Goal: Task Accomplishment & Management: Manage account settings

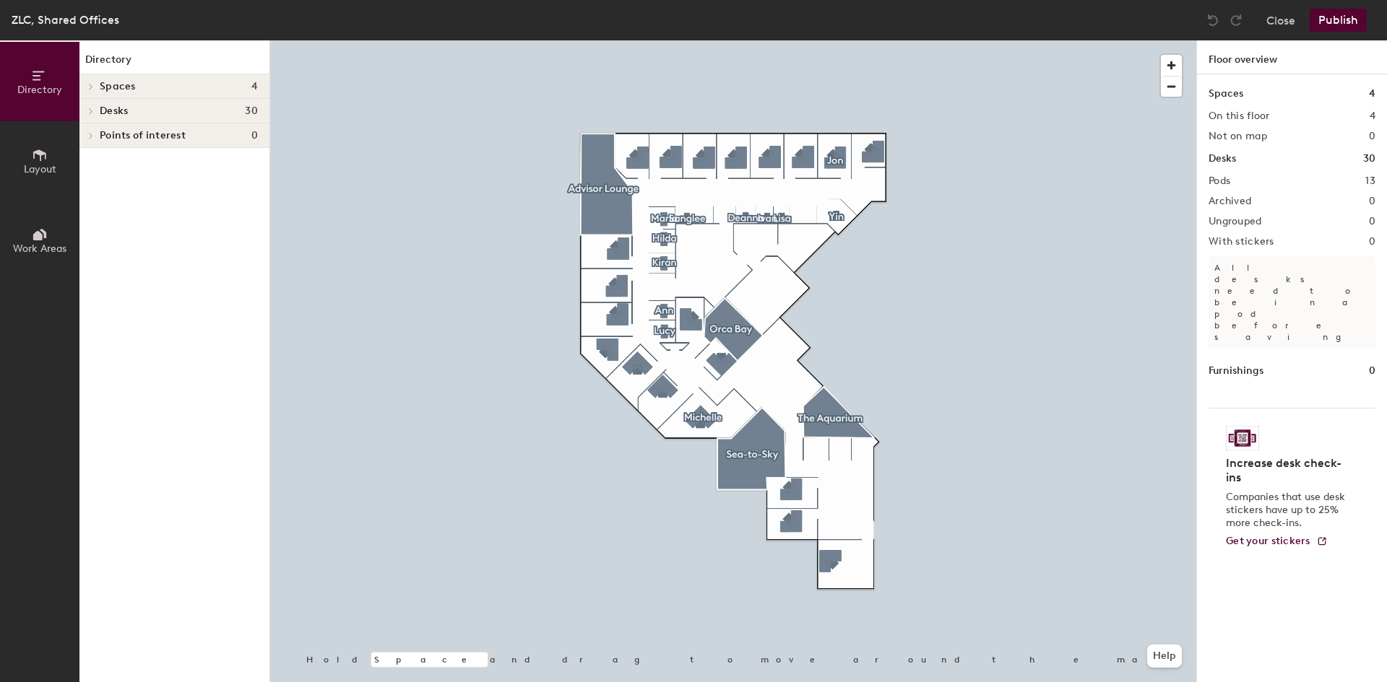
click at [47, 238] on icon at bounding box center [40, 235] width 16 height 16
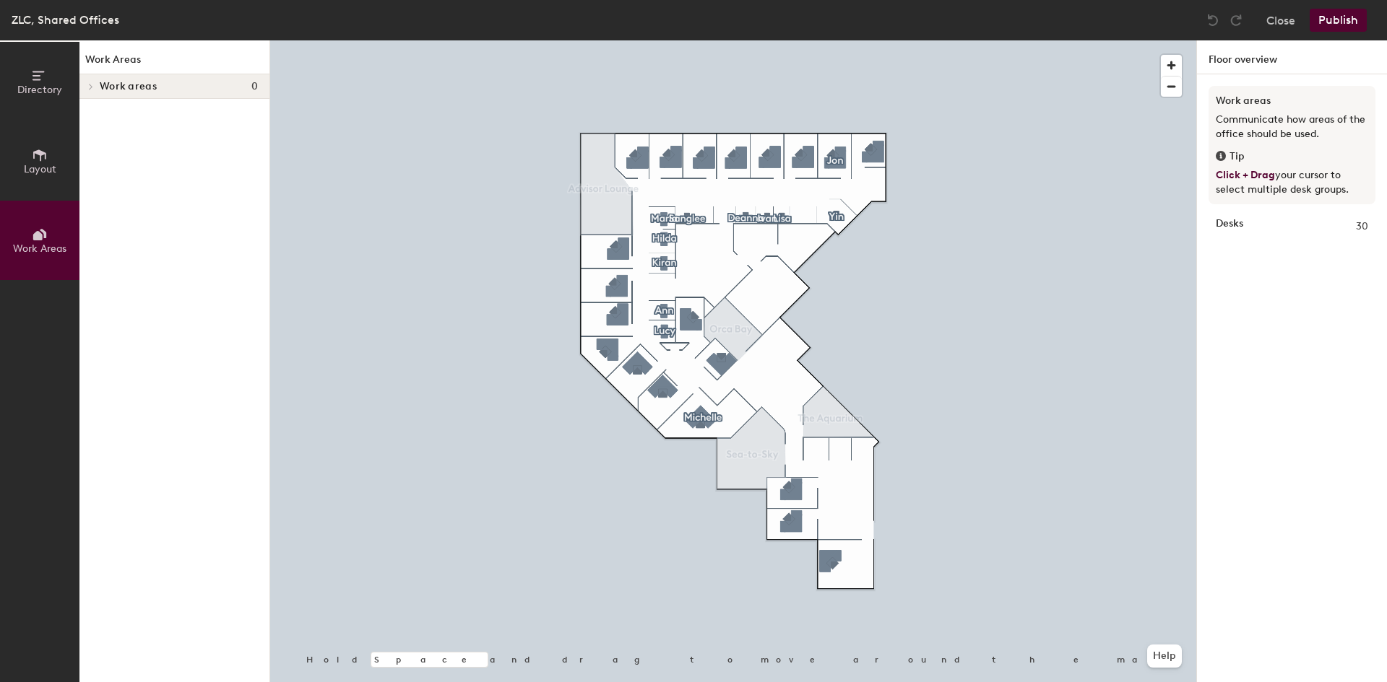
click at [38, 82] on icon at bounding box center [40, 76] width 16 height 16
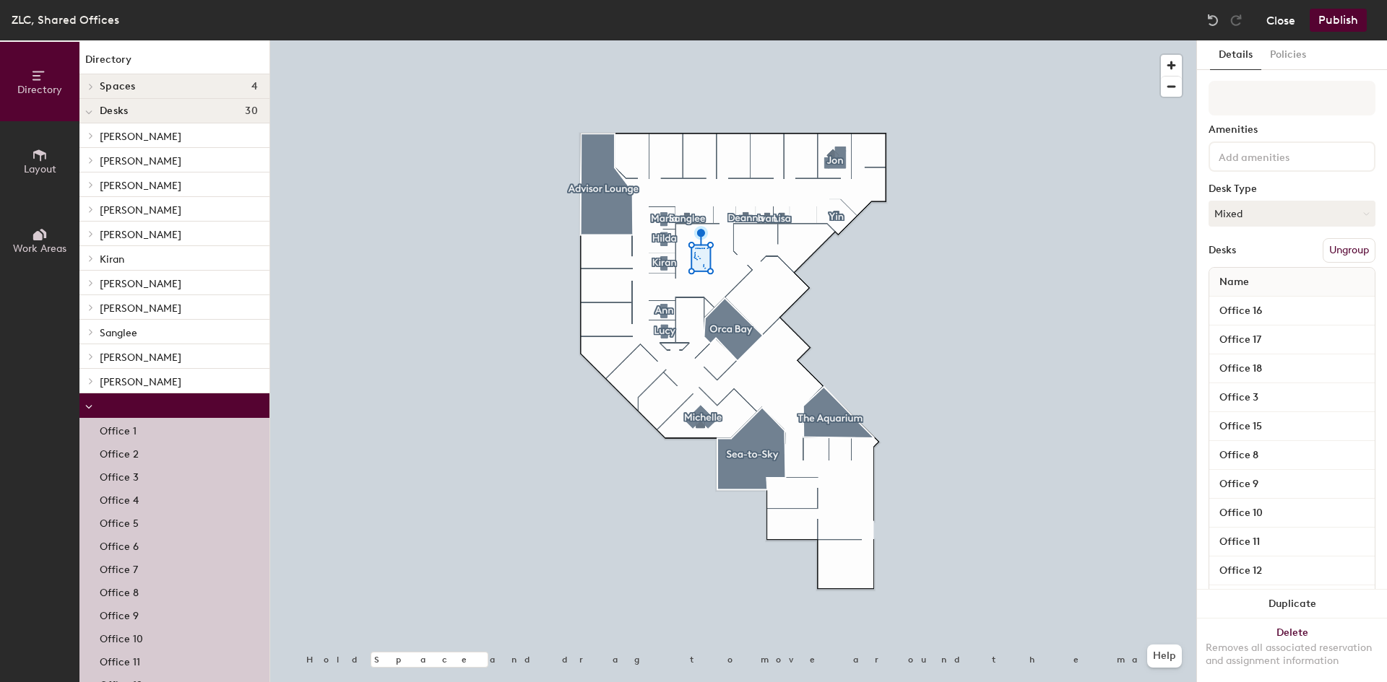
click at [1274, 23] on button "Close" at bounding box center [1280, 20] width 29 height 23
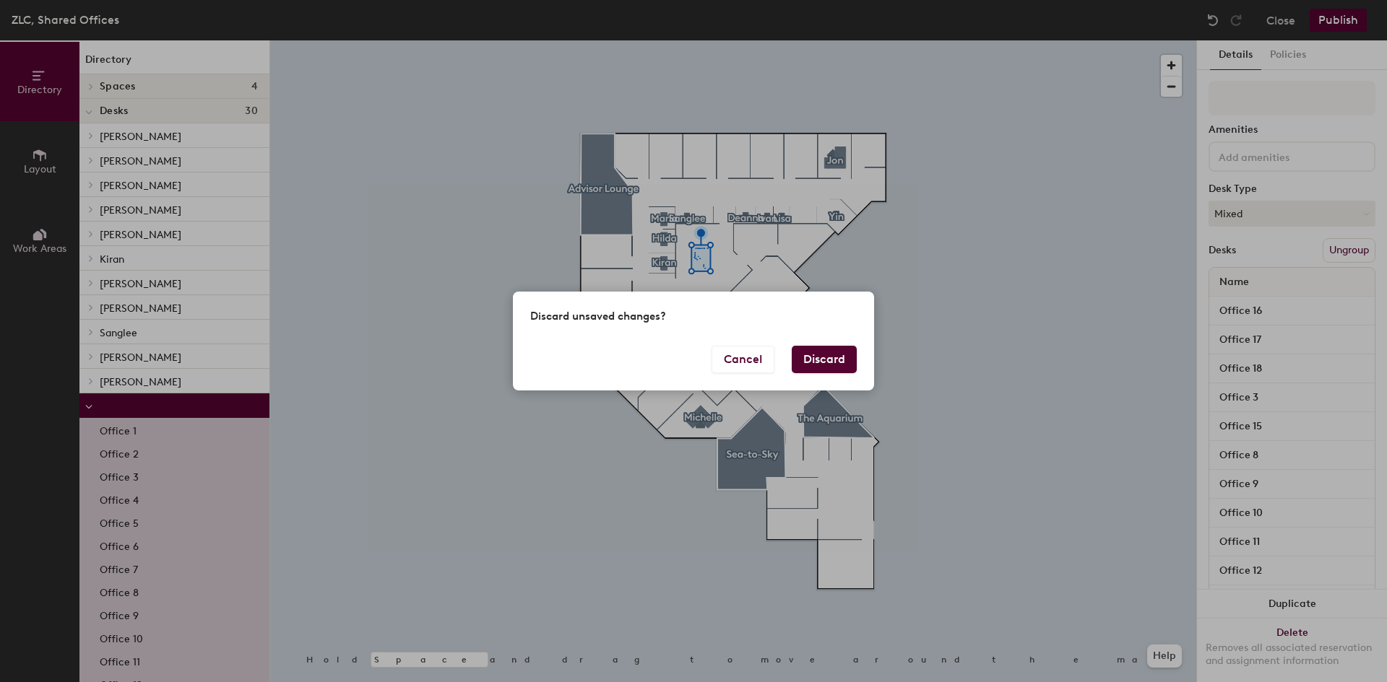
click at [819, 367] on button "Discard" at bounding box center [824, 359] width 65 height 27
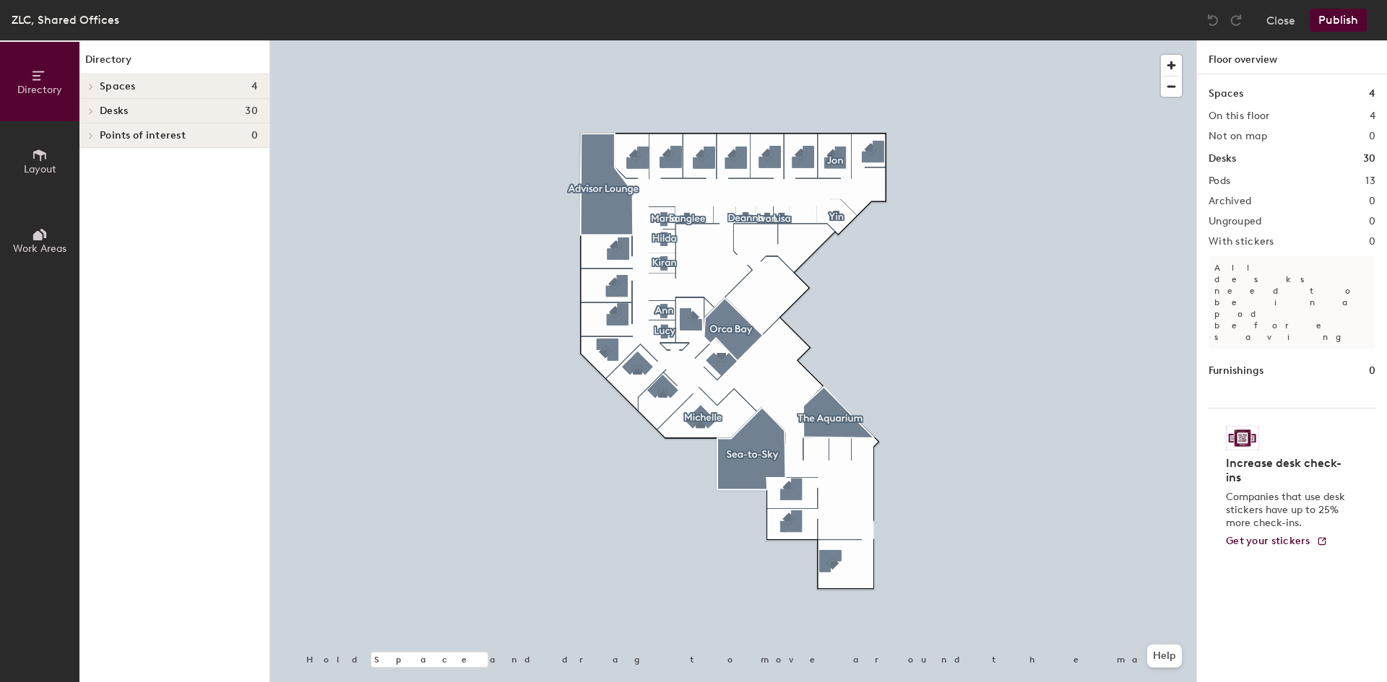
click at [40, 161] on icon at bounding box center [40, 155] width 16 height 16
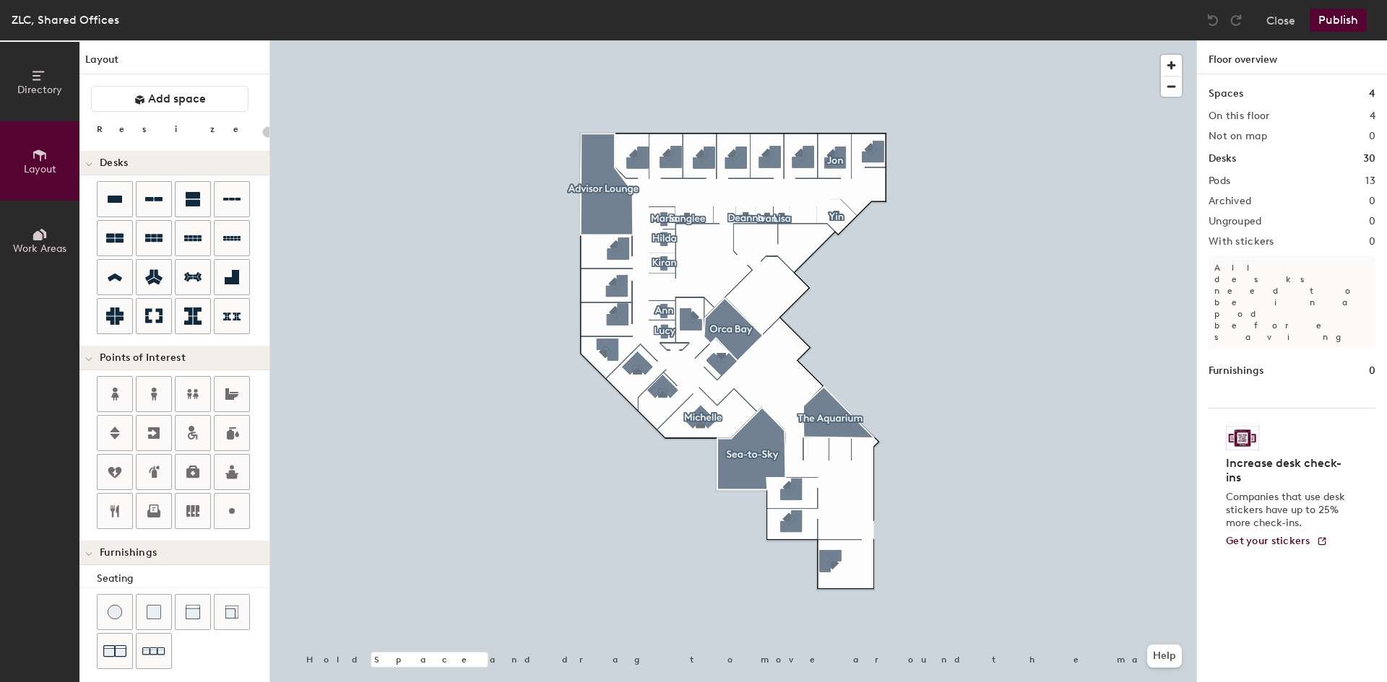
click at [48, 221] on button "Work Areas" at bounding box center [39, 240] width 79 height 79
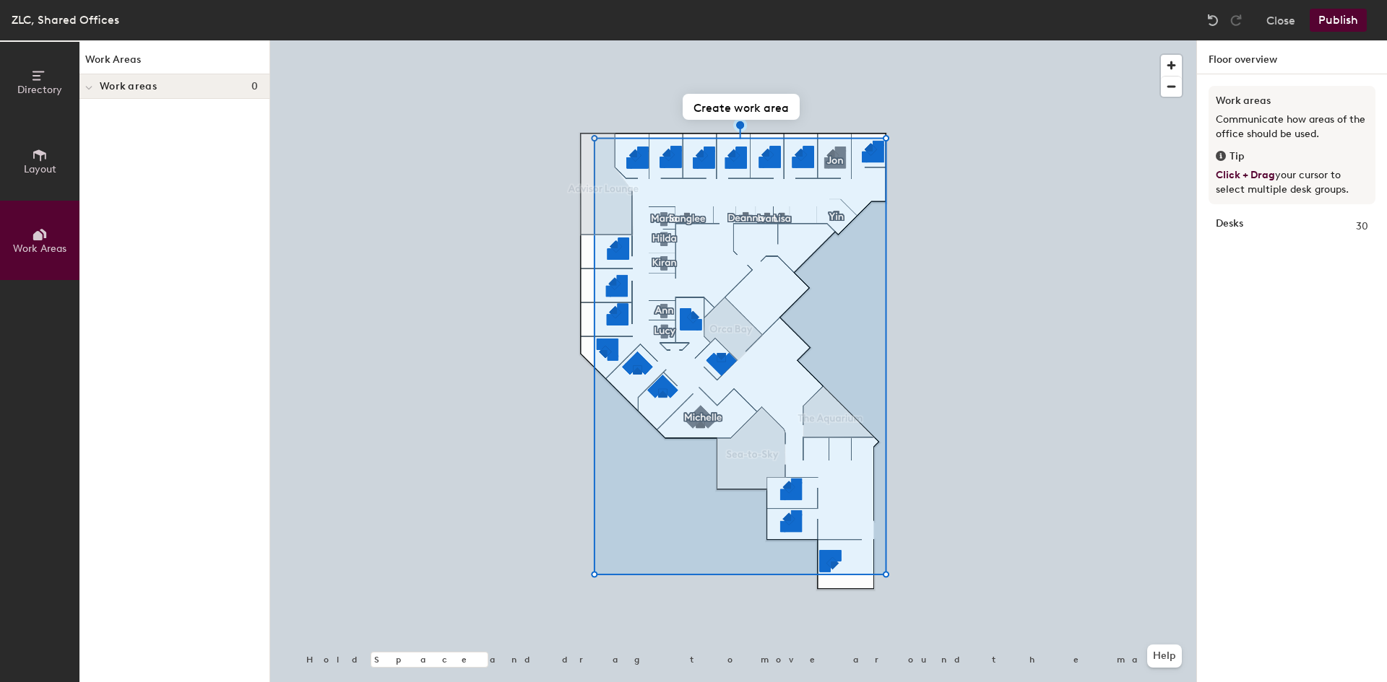
click at [34, 74] on icon at bounding box center [40, 76] width 16 height 16
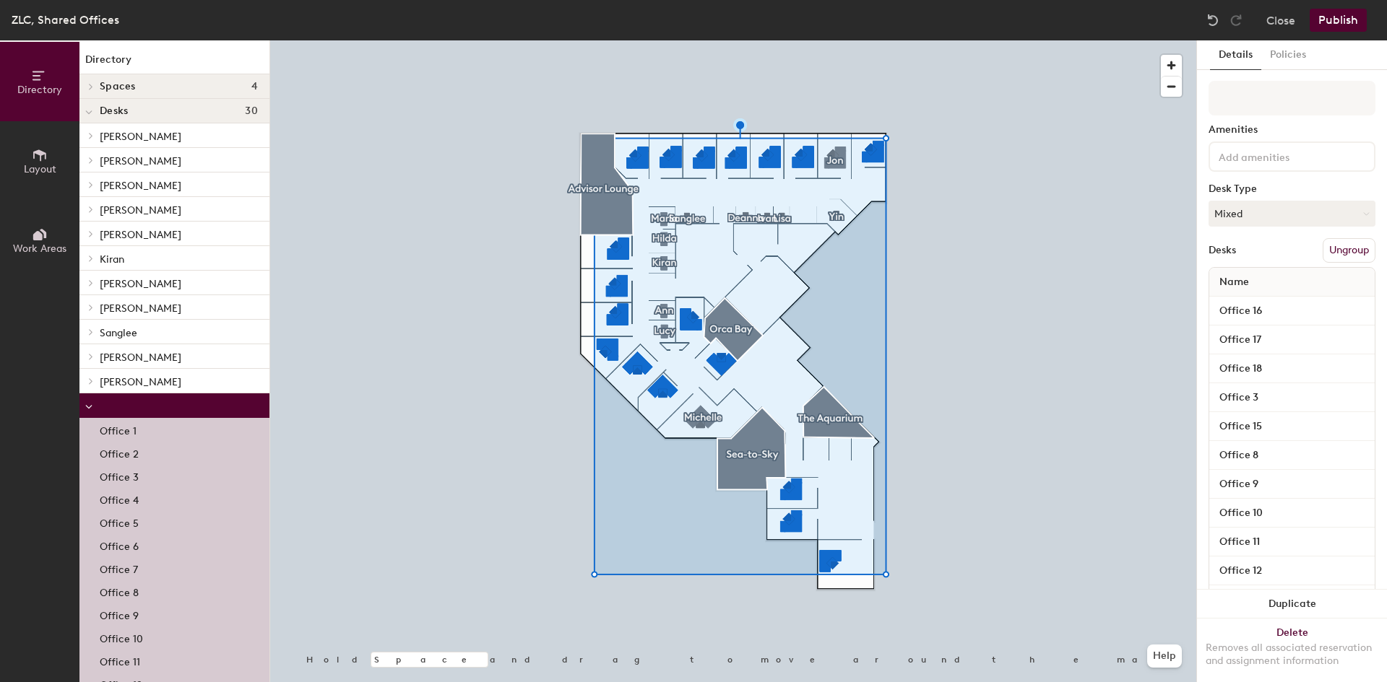
click at [91, 381] on icon at bounding box center [91, 381] width 3 height 6
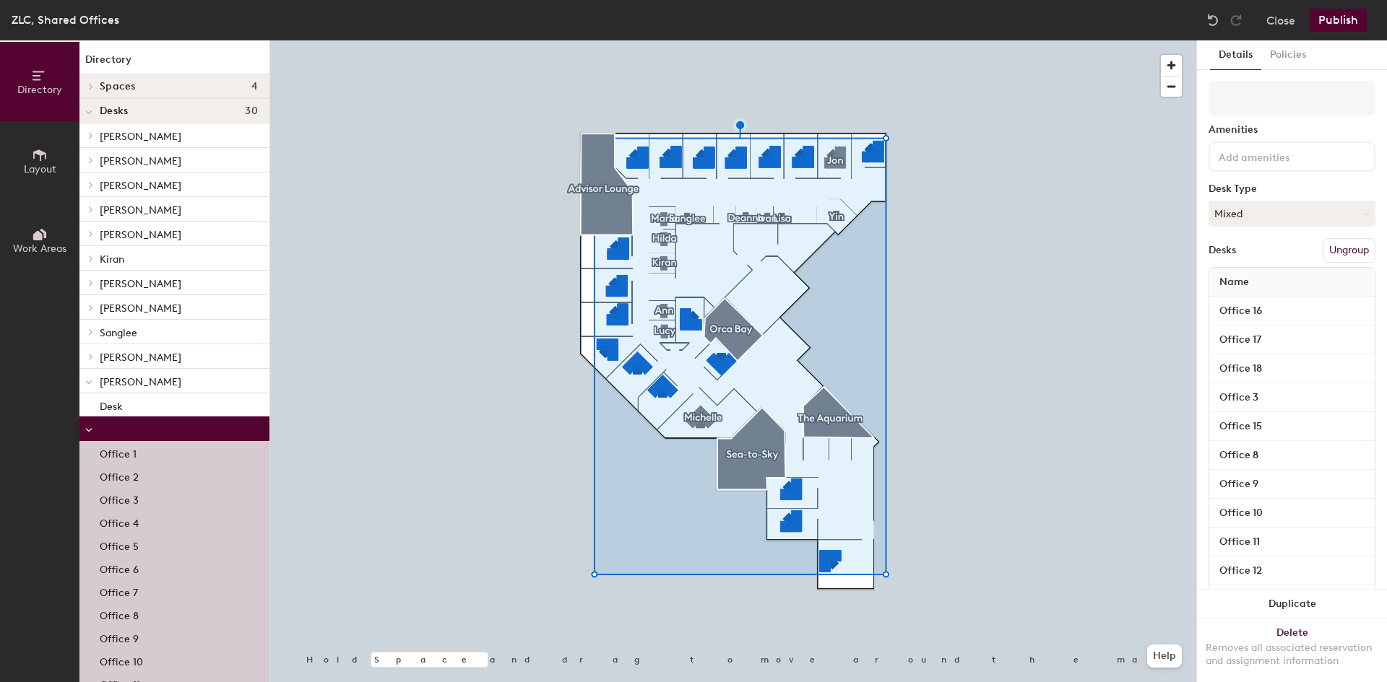
click at [91, 381] on icon at bounding box center [88, 383] width 7 height 6
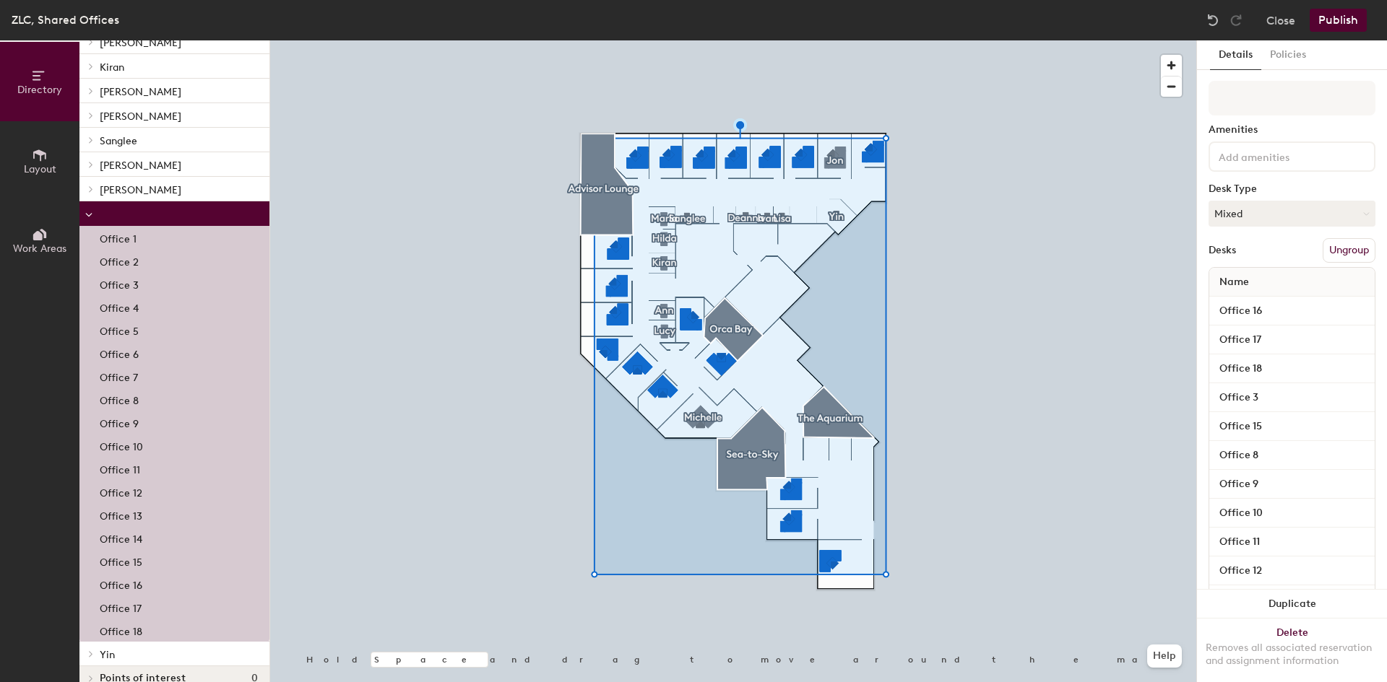
scroll to position [212, 0]
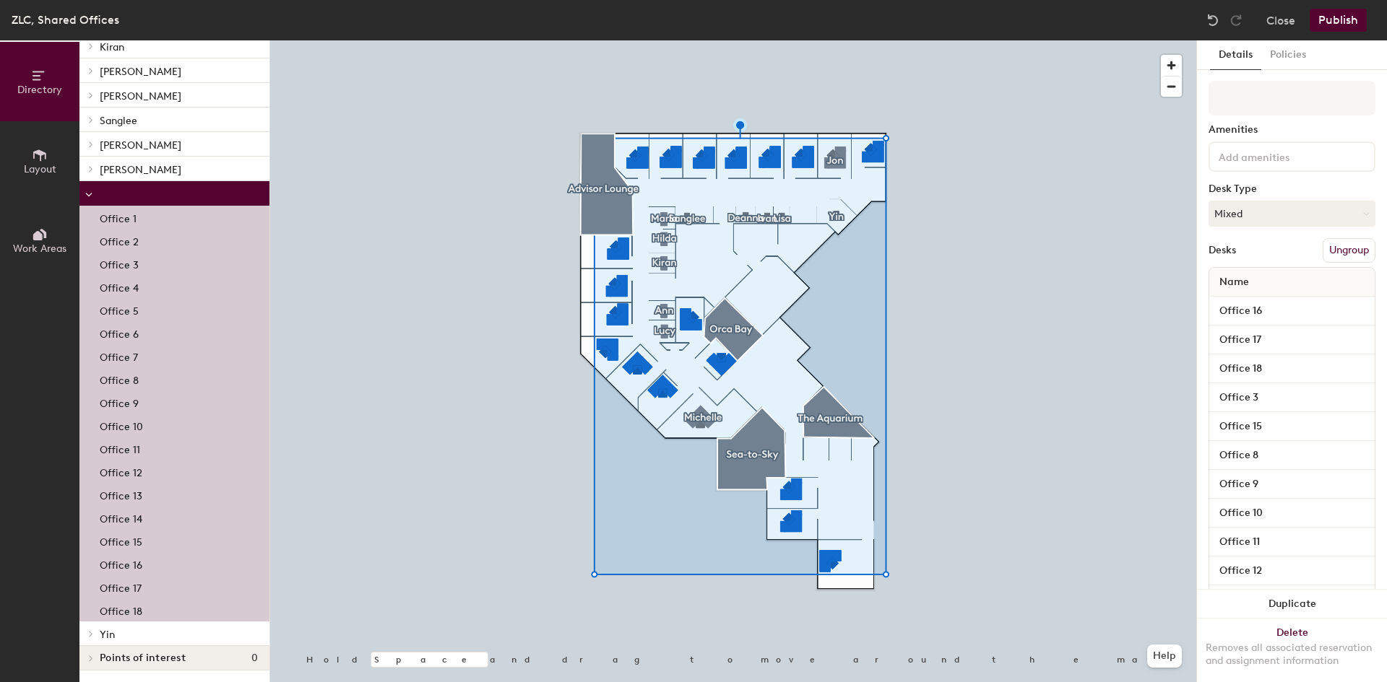
click at [131, 605] on p "Office 18" at bounding box center [121, 610] width 43 height 17
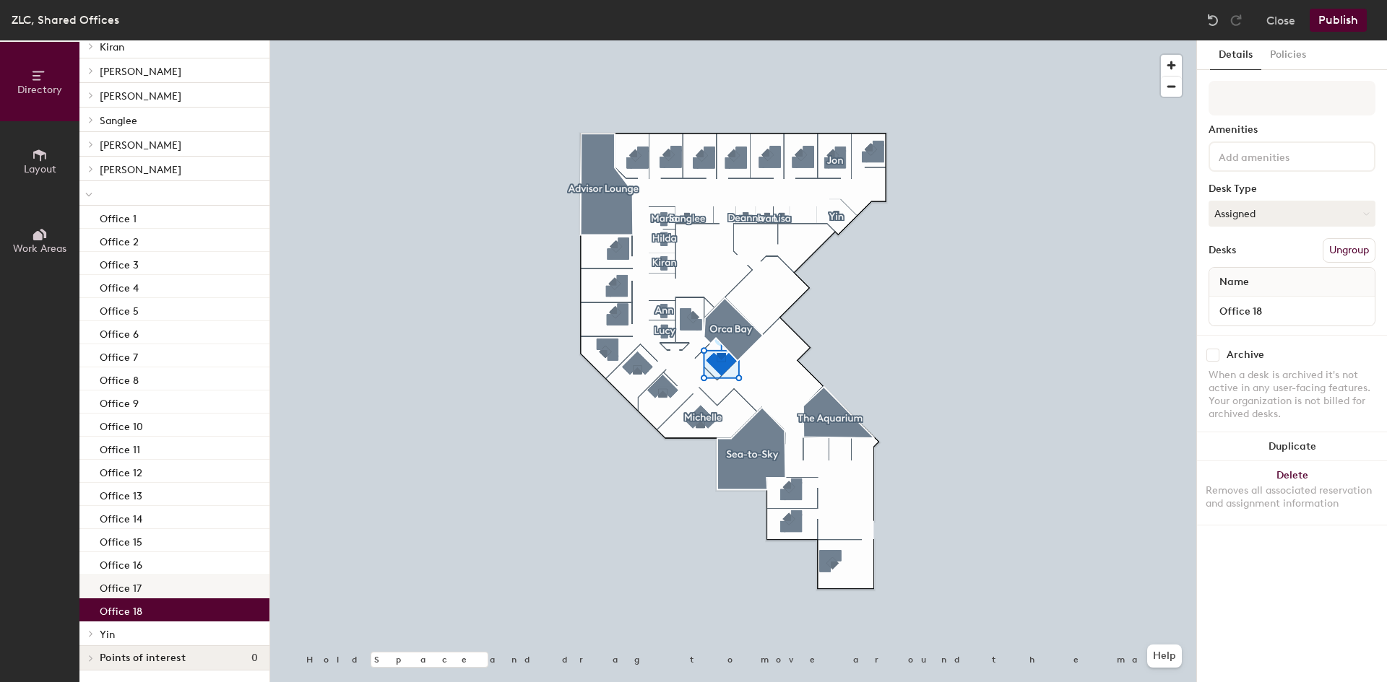
click at [132, 586] on p "Office 17" at bounding box center [121, 586] width 42 height 17
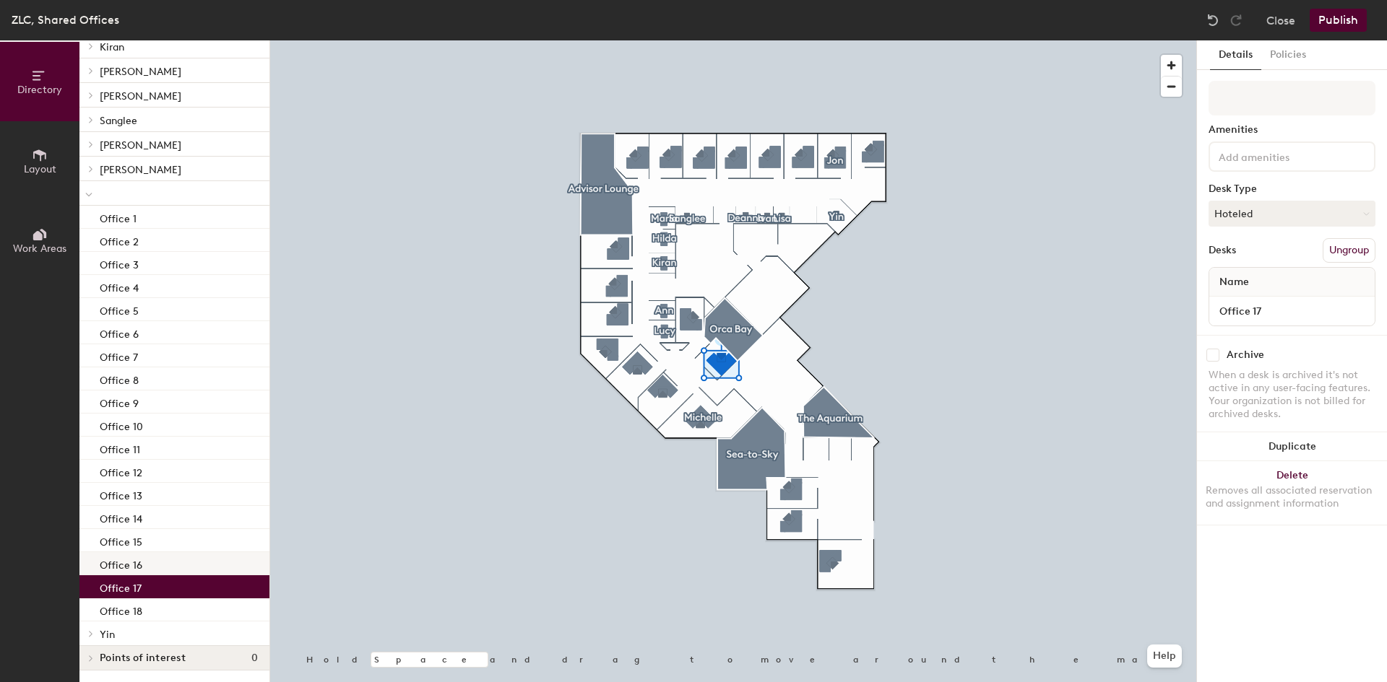
click at [141, 561] on p "Office 16" at bounding box center [121, 563] width 43 height 17
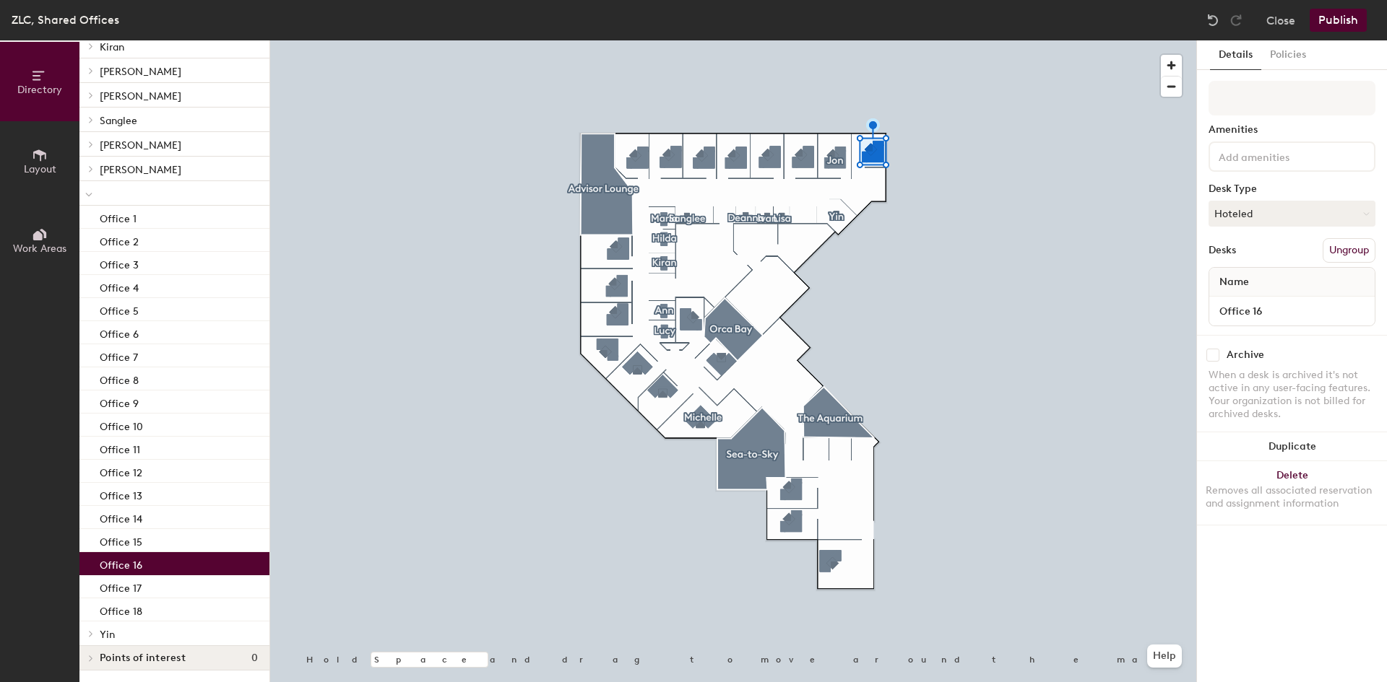
drag, startPoint x: 198, startPoint y: 563, endPoint x: 173, endPoint y: 566, distance: 25.5
click at [173, 566] on div "Office 16" at bounding box center [174, 563] width 190 height 23
click at [1325, 204] on button "Hoteled" at bounding box center [1291, 214] width 167 height 26
click at [1254, 260] on div "Assigned" at bounding box center [1281, 259] width 144 height 22
click at [187, 534] on div "Office 15" at bounding box center [174, 540] width 190 height 23
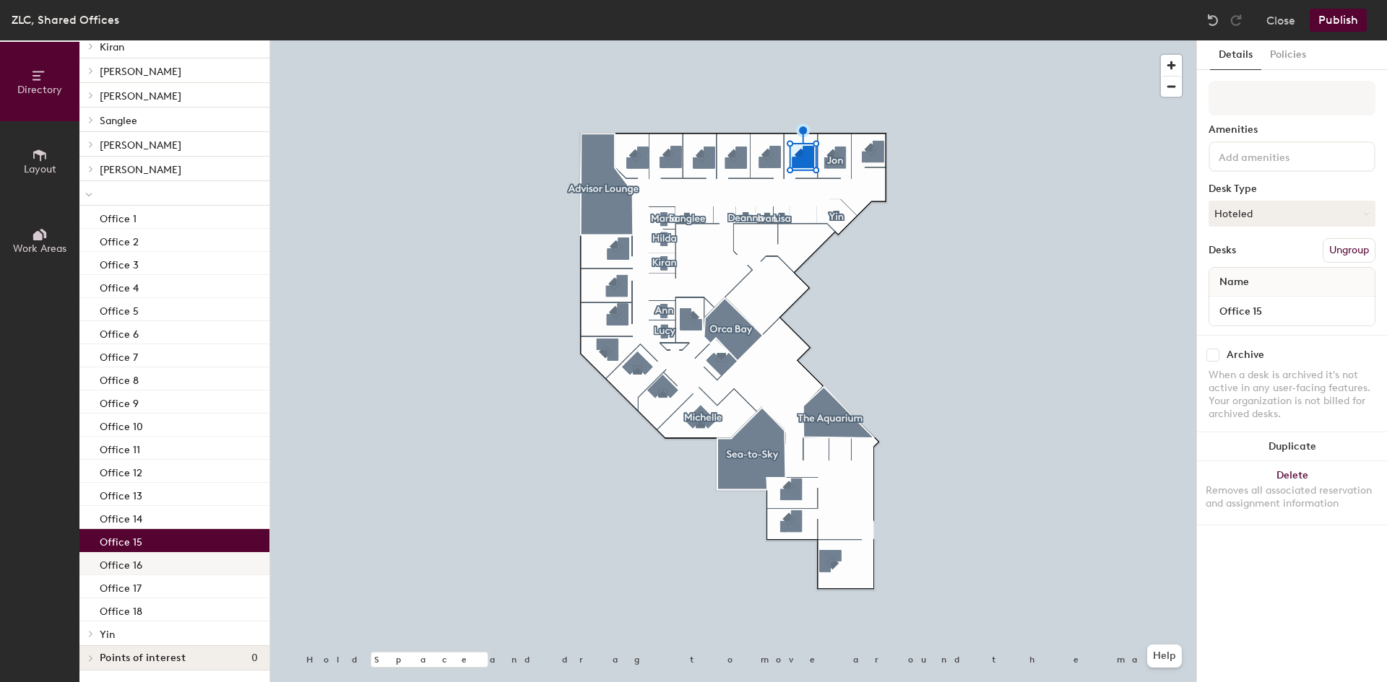
click at [194, 563] on div "Office 16" at bounding box center [174, 563] width 190 height 23
click at [196, 540] on div "Office 15" at bounding box center [174, 540] width 190 height 23
click at [1349, 207] on button "Hoteled" at bounding box center [1291, 214] width 167 height 26
click at [1284, 258] on div "Assigned" at bounding box center [1281, 259] width 144 height 22
click at [184, 516] on div "Office 14" at bounding box center [174, 517] width 190 height 23
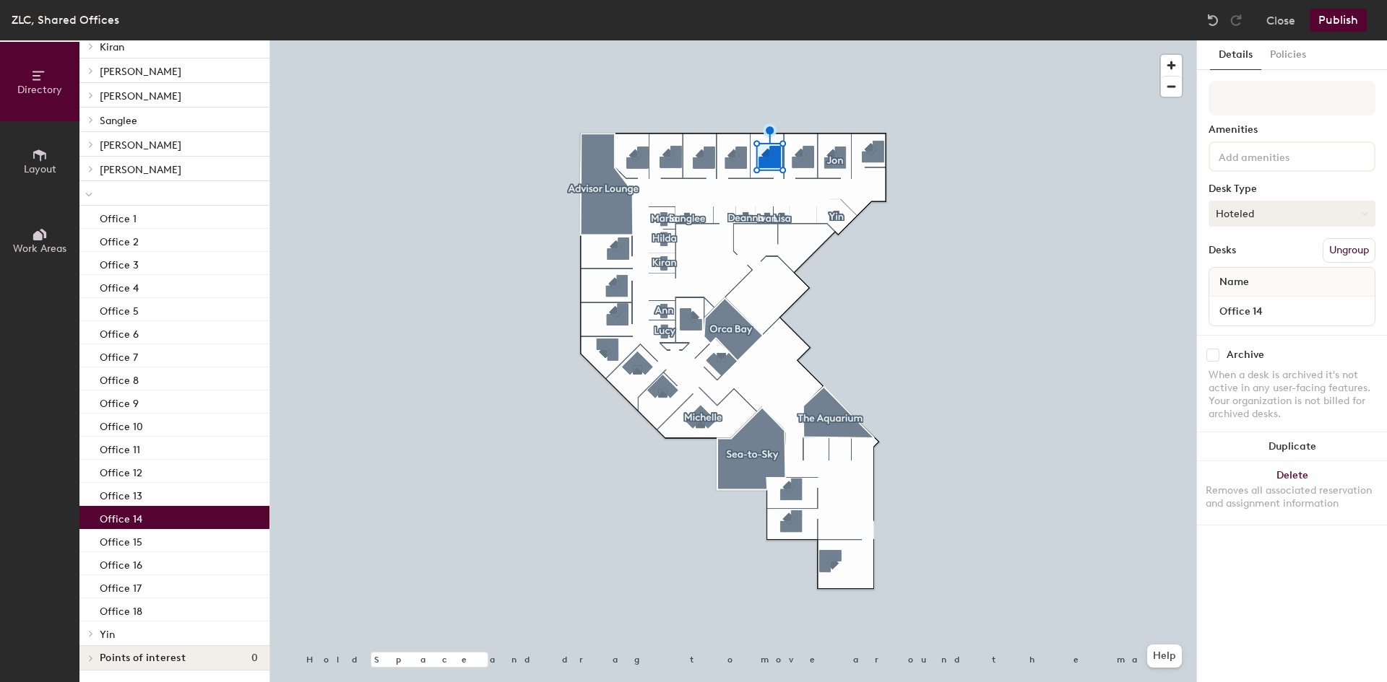
click at [1296, 211] on button "Hoteled" at bounding box center [1291, 214] width 167 height 26
click at [1264, 258] on div "Assigned" at bounding box center [1281, 259] width 144 height 22
click at [182, 495] on div "Office 13" at bounding box center [174, 494] width 190 height 23
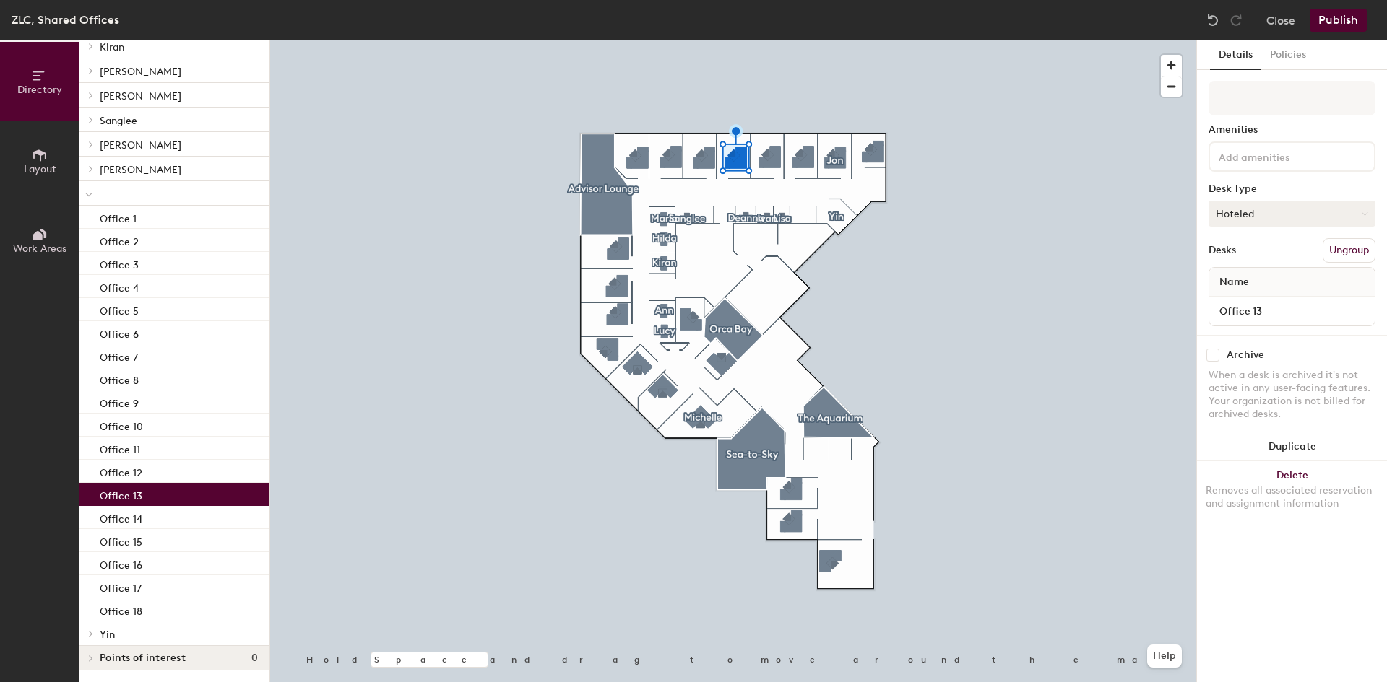
click at [1313, 206] on button "Hoteled" at bounding box center [1291, 214] width 167 height 26
click at [1269, 257] on div "Assigned" at bounding box center [1281, 259] width 144 height 22
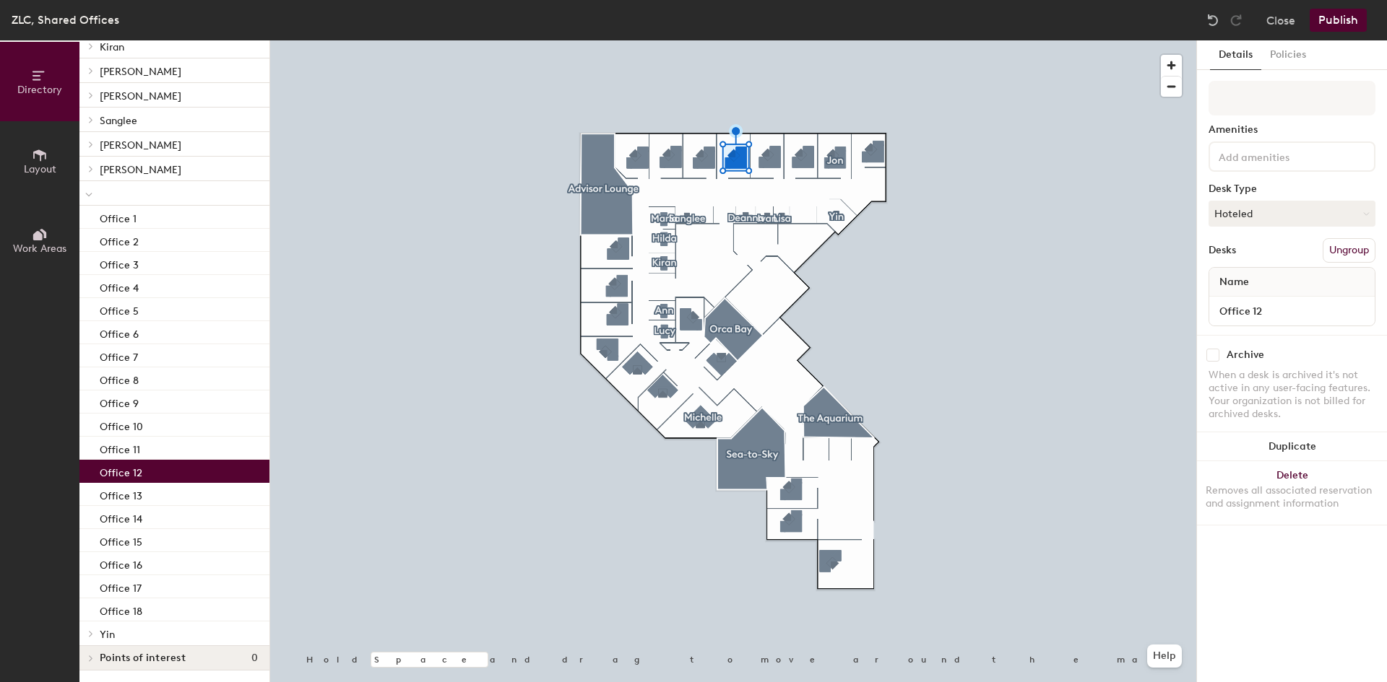
click at [181, 471] on div "Office 12" at bounding box center [174, 471] width 190 height 23
click at [1285, 213] on button "Hoteled" at bounding box center [1291, 214] width 167 height 26
click at [1261, 259] on div "Assigned" at bounding box center [1281, 259] width 144 height 22
click at [168, 446] on div "Office 11" at bounding box center [174, 448] width 190 height 23
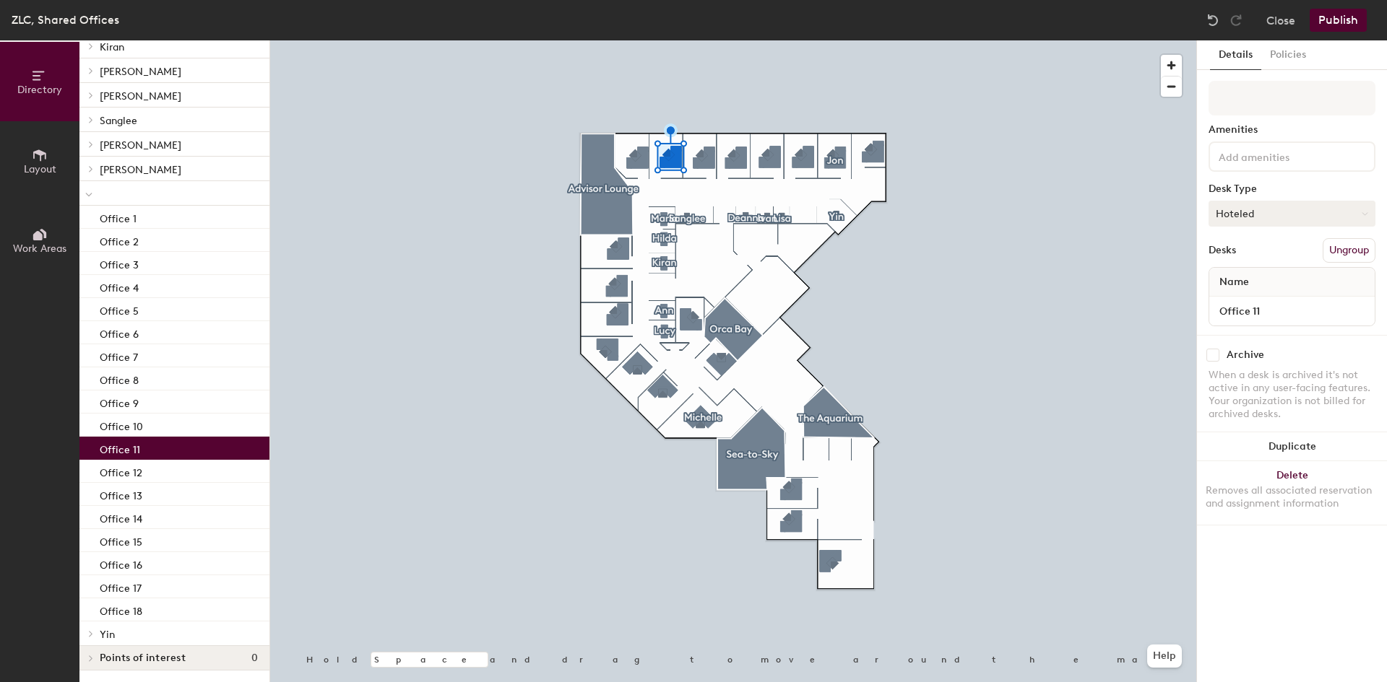
click at [1291, 220] on button "Hoteled" at bounding box center [1291, 214] width 167 height 26
click at [1265, 260] on div "Assigned" at bounding box center [1281, 259] width 144 height 22
click at [205, 419] on div "Office 10" at bounding box center [174, 425] width 190 height 23
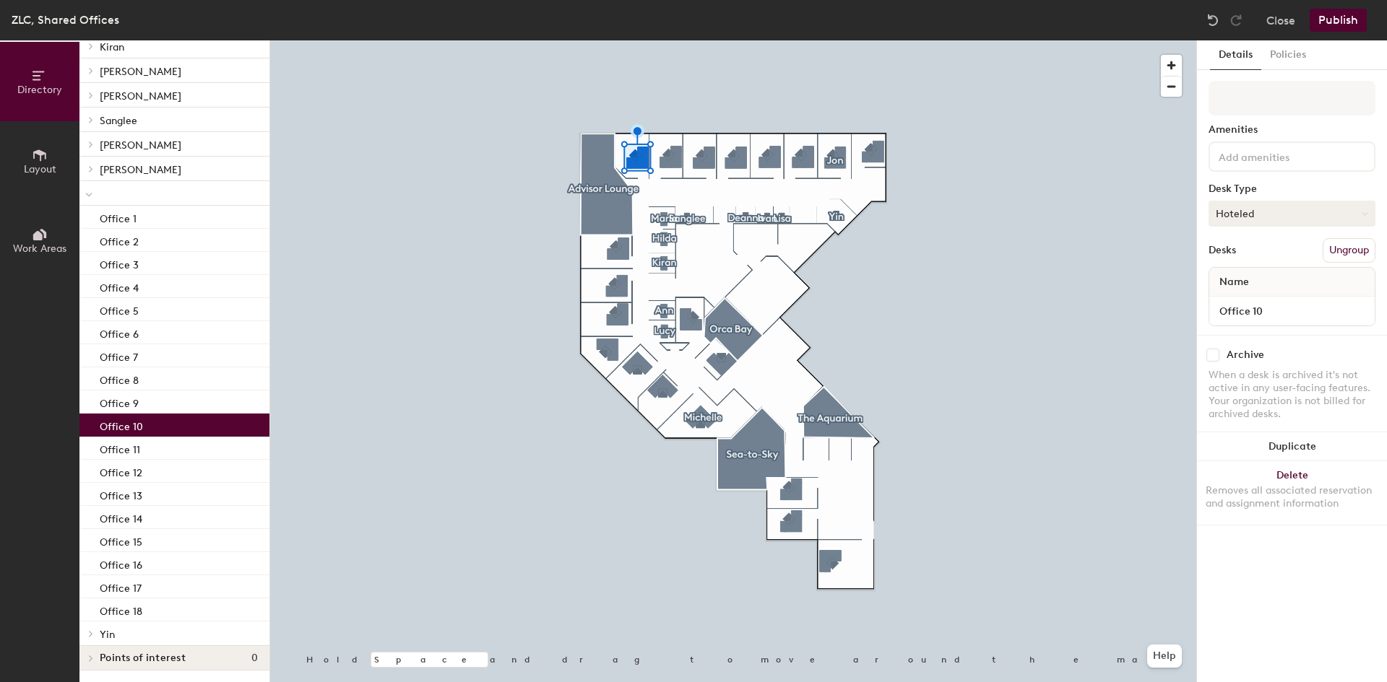
click at [1244, 209] on button "Hoteled" at bounding box center [1291, 214] width 167 height 26
click at [1252, 256] on div "Assigned" at bounding box center [1281, 259] width 144 height 22
click at [1350, 20] on button "Publish" at bounding box center [1337, 20] width 57 height 23
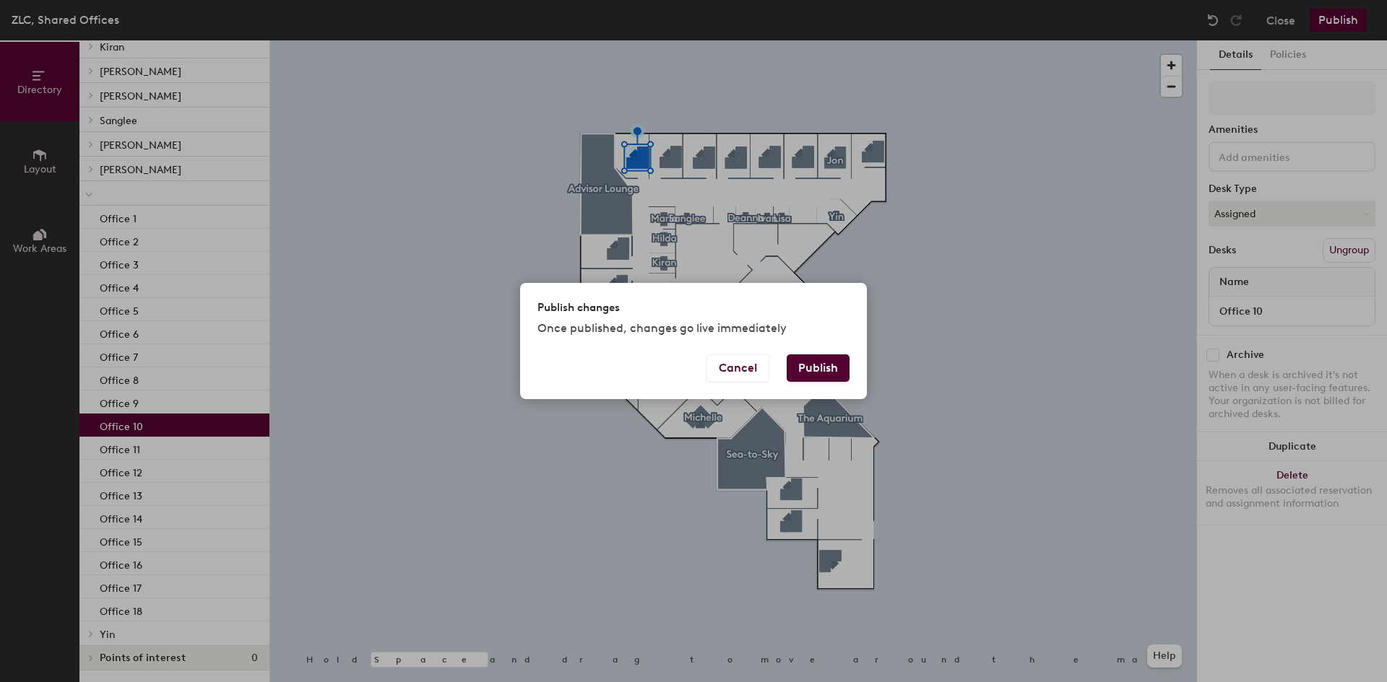
click at [833, 369] on button "Publish" at bounding box center [817, 368] width 63 height 27
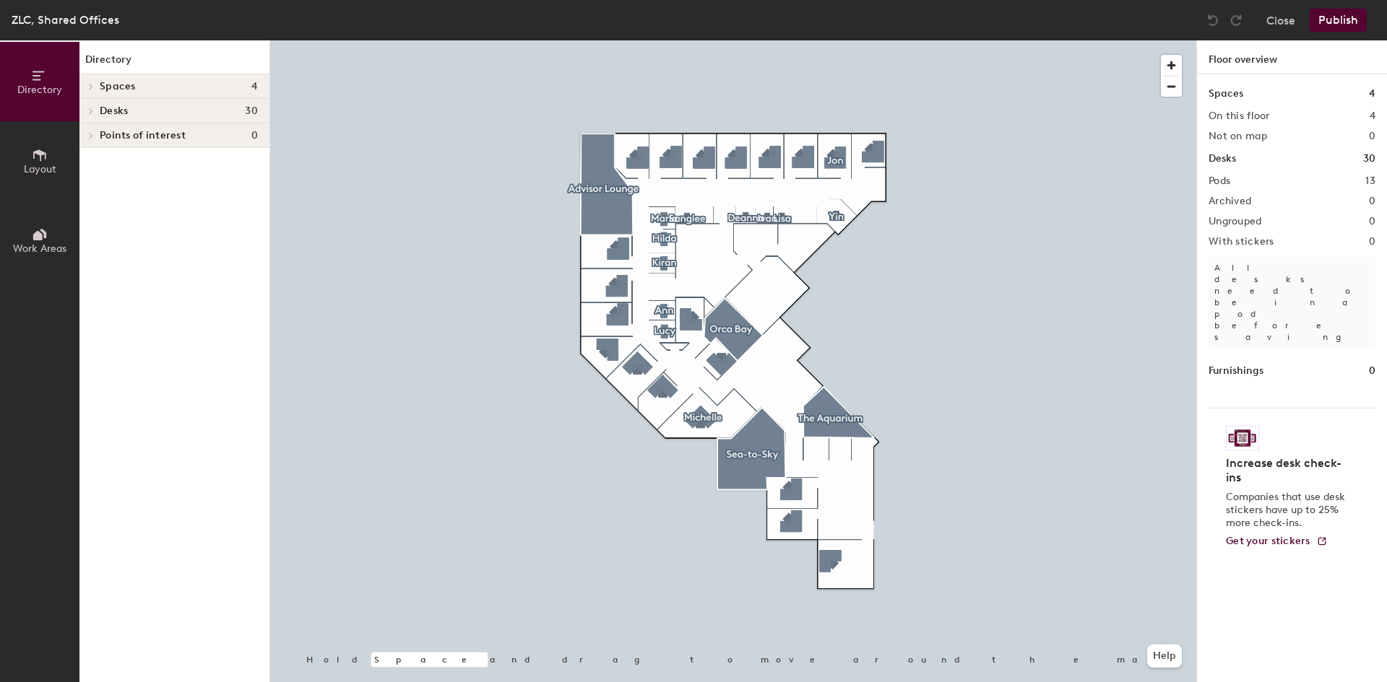
click at [40, 225] on button "Work Areas" at bounding box center [39, 240] width 79 height 79
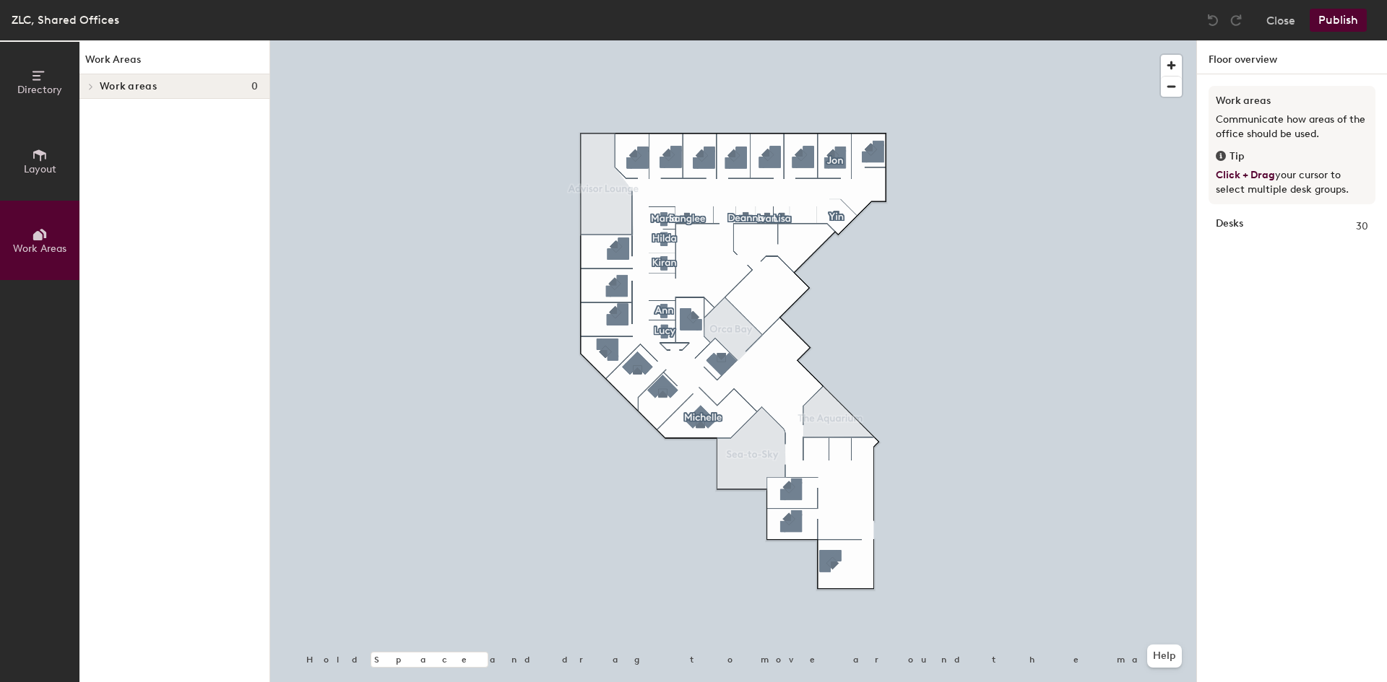
click at [31, 78] on button "Directory" at bounding box center [39, 81] width 79 height 79
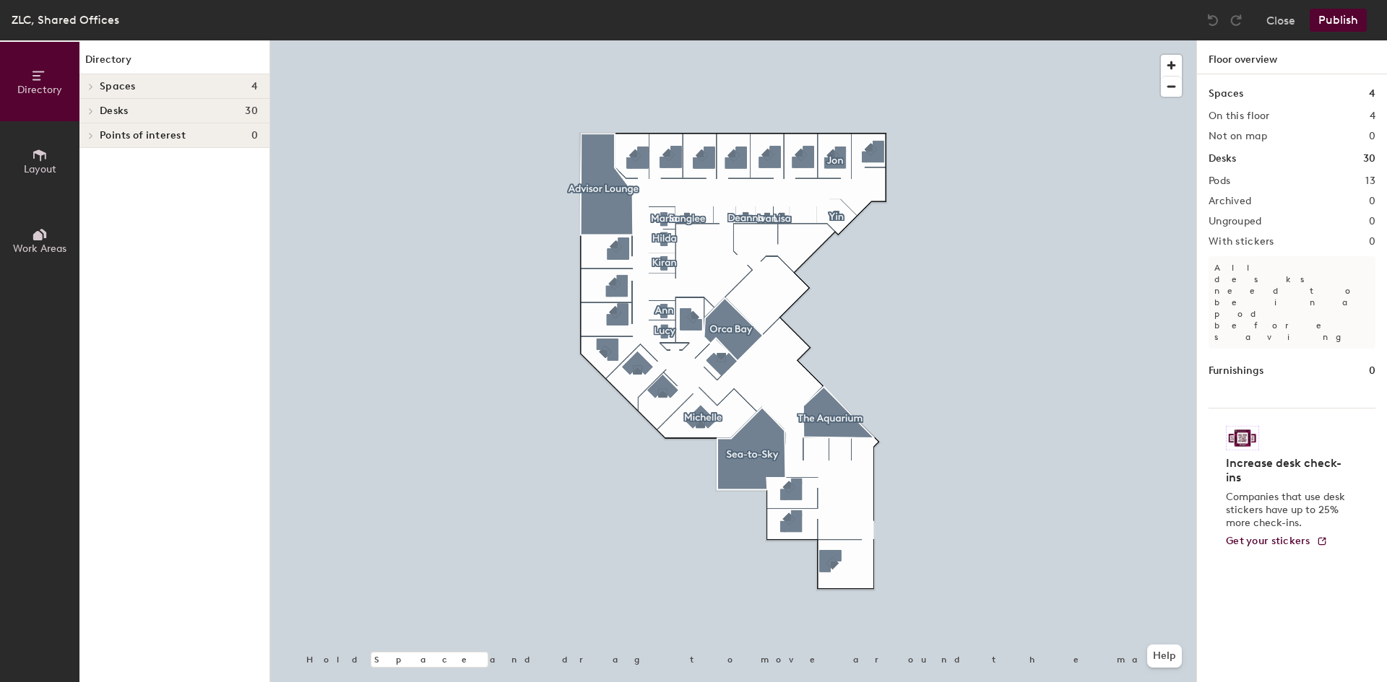
click at [97, 110] on div at bounding box center [90, 111] width 16 height 7
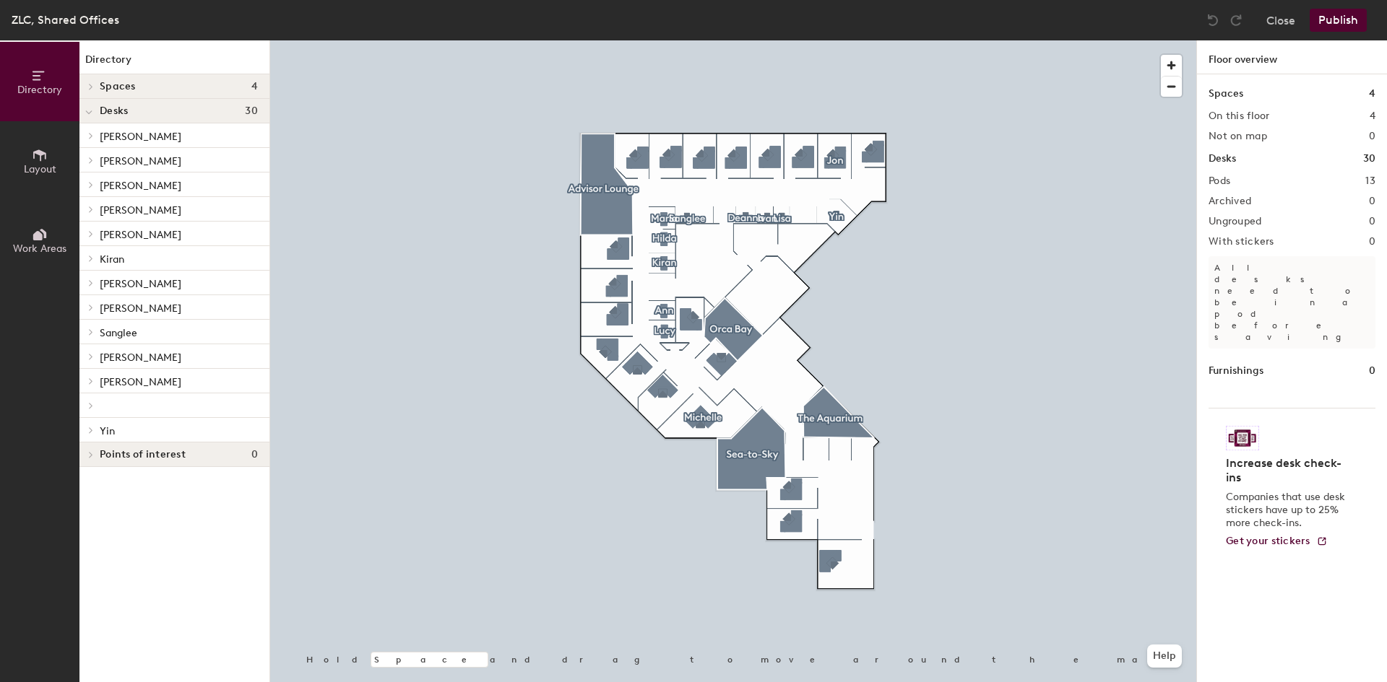
click at [90, 87] on icon at bounding box center [91, 86] width 6 height 7
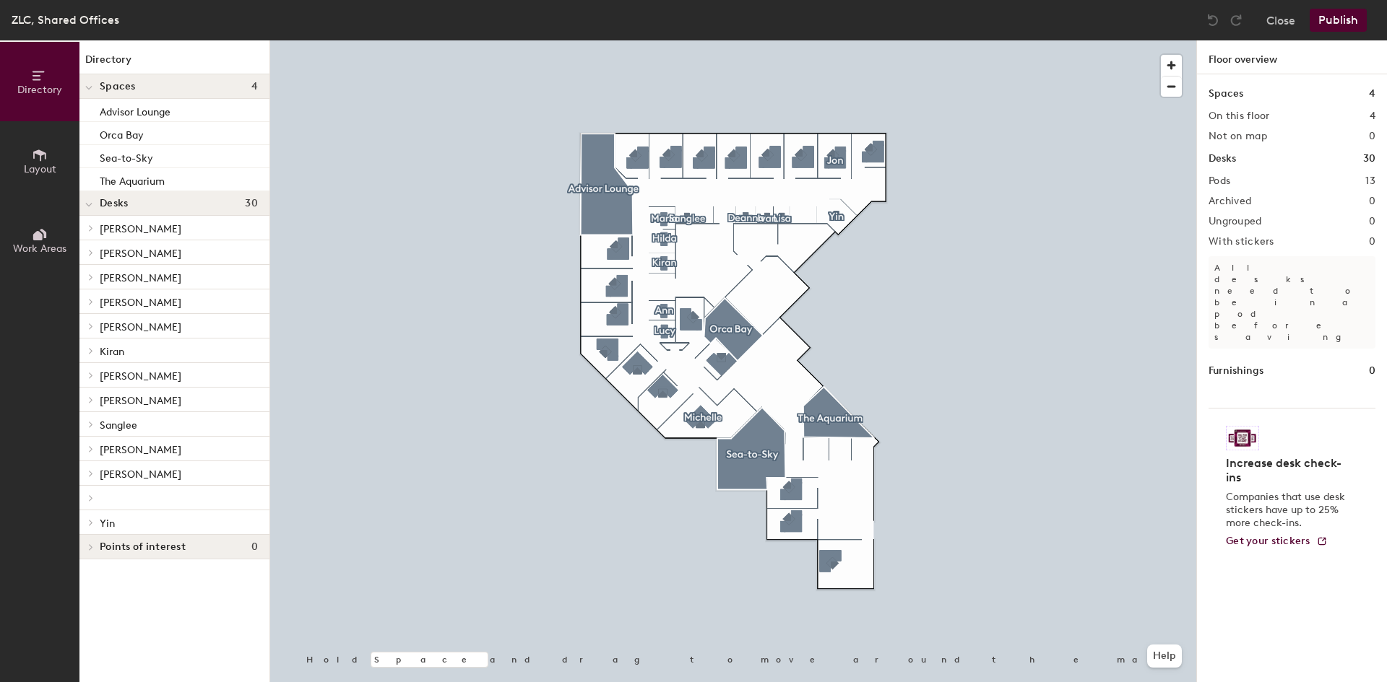
click at [89, 87] on icon at bounding box center [88, 88] width 7 height 6
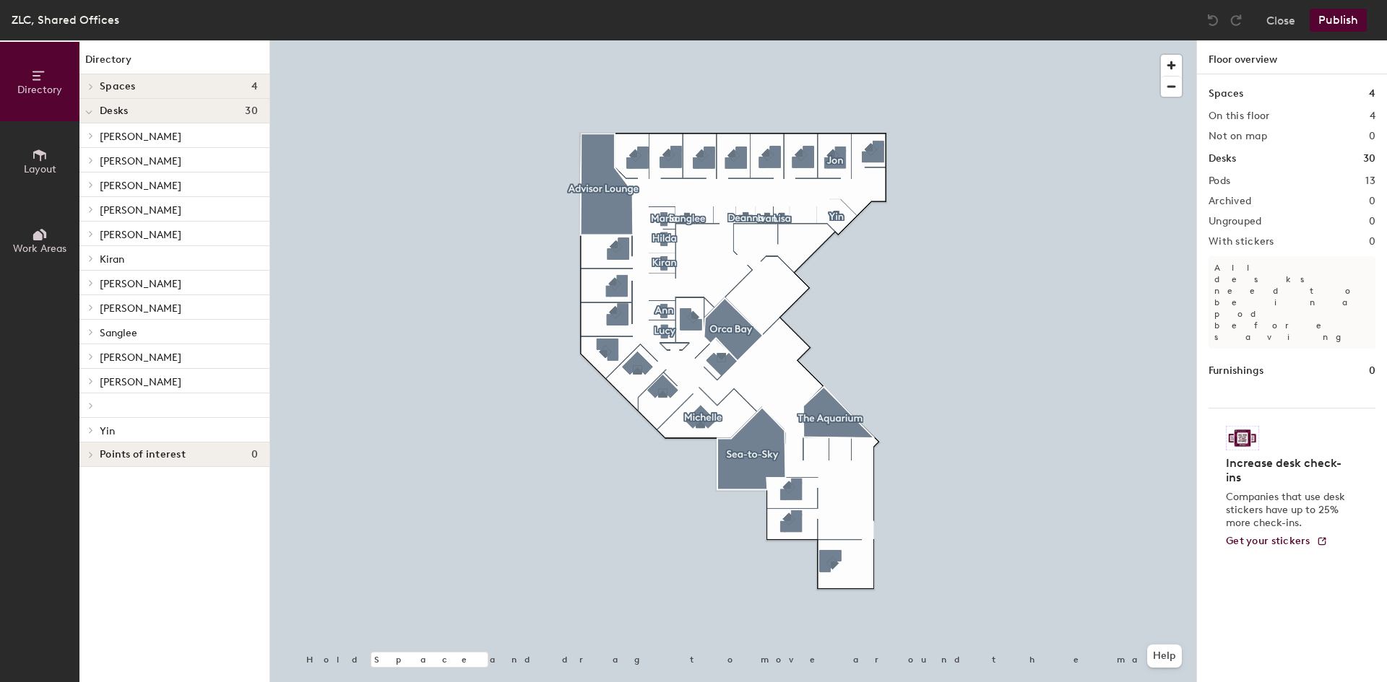
click at [90, 103] on div at bounding box center [88, 111] width 19 height 24
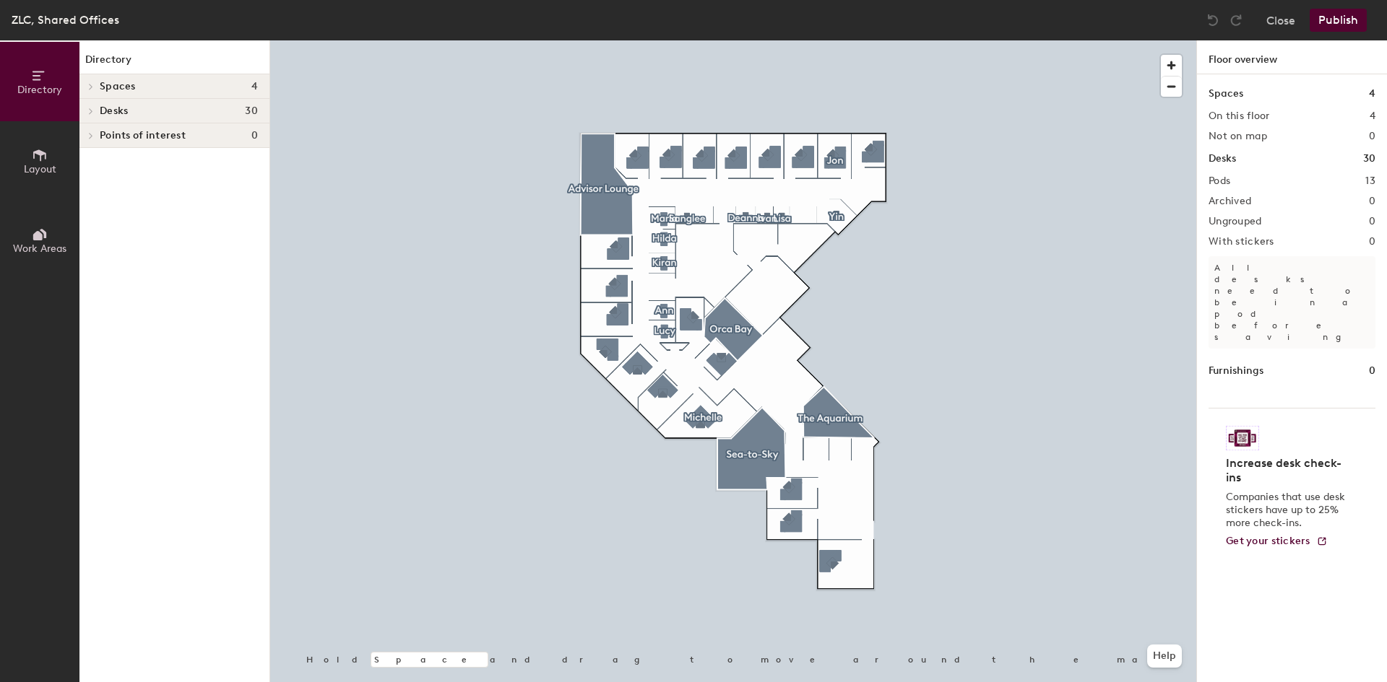
click at [101, 139] on span "Points of interest" at bounding box center [143, 136] width 86 height 12
click at [35, 160] on icon at bounding box center [40, 155] width 16 height 16
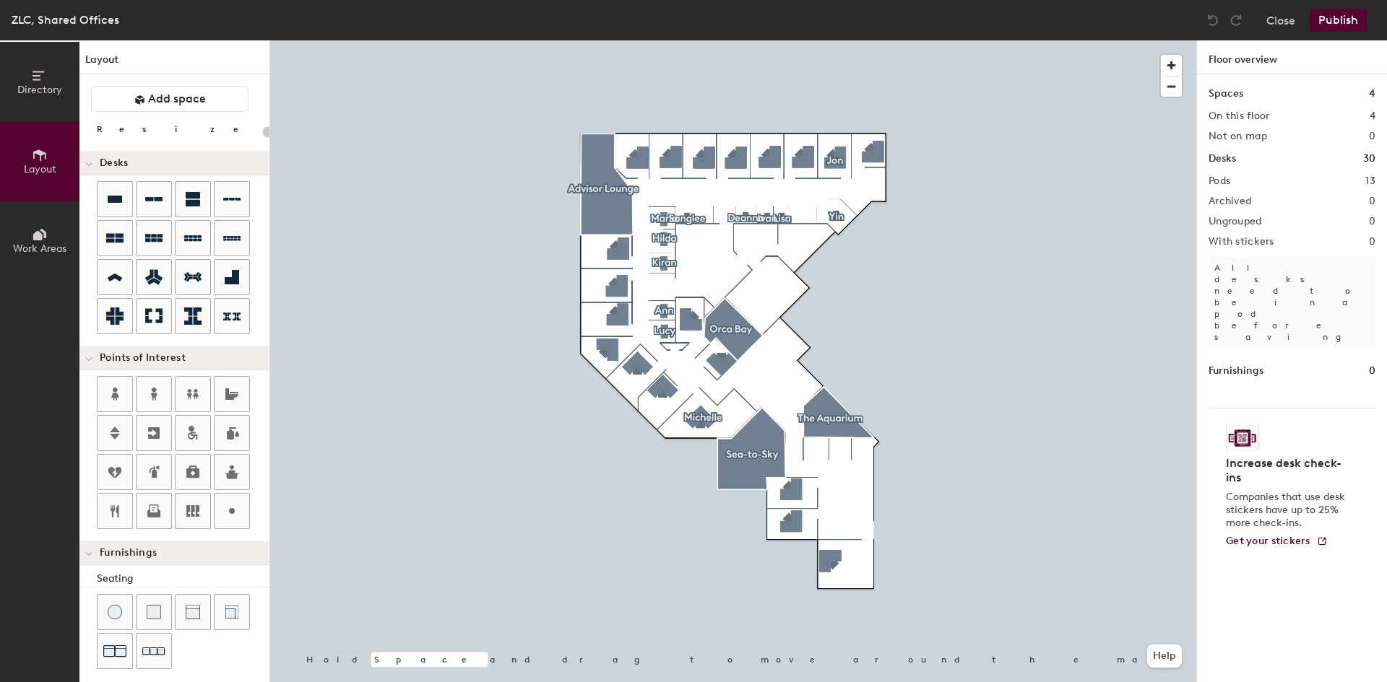
click at [44, 238] on icon at bounding box center [40, 235] width 16 height 16
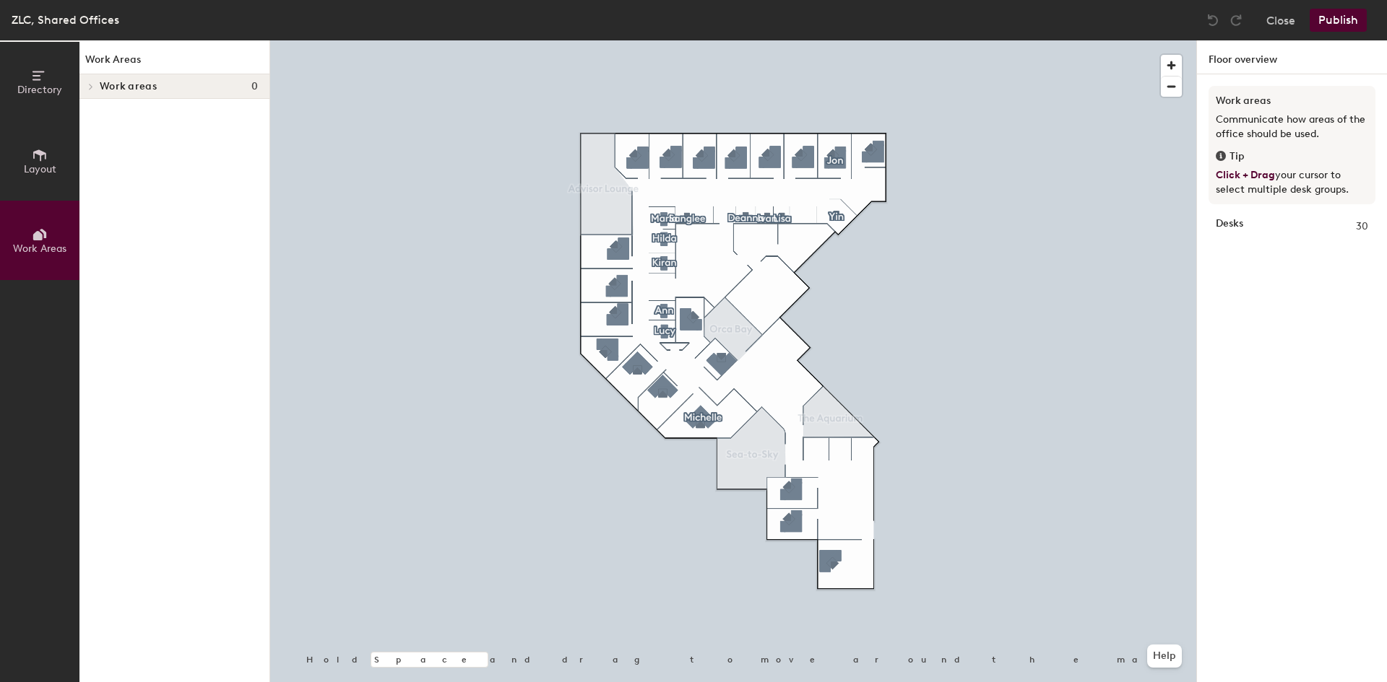
click at [1296, 17] on div "Close Publish" at bounding box center [1288, 20] width 174 height 23
click at [1288, 19] on button "Close" at bounding box center [1280, 20] width 29 height 23
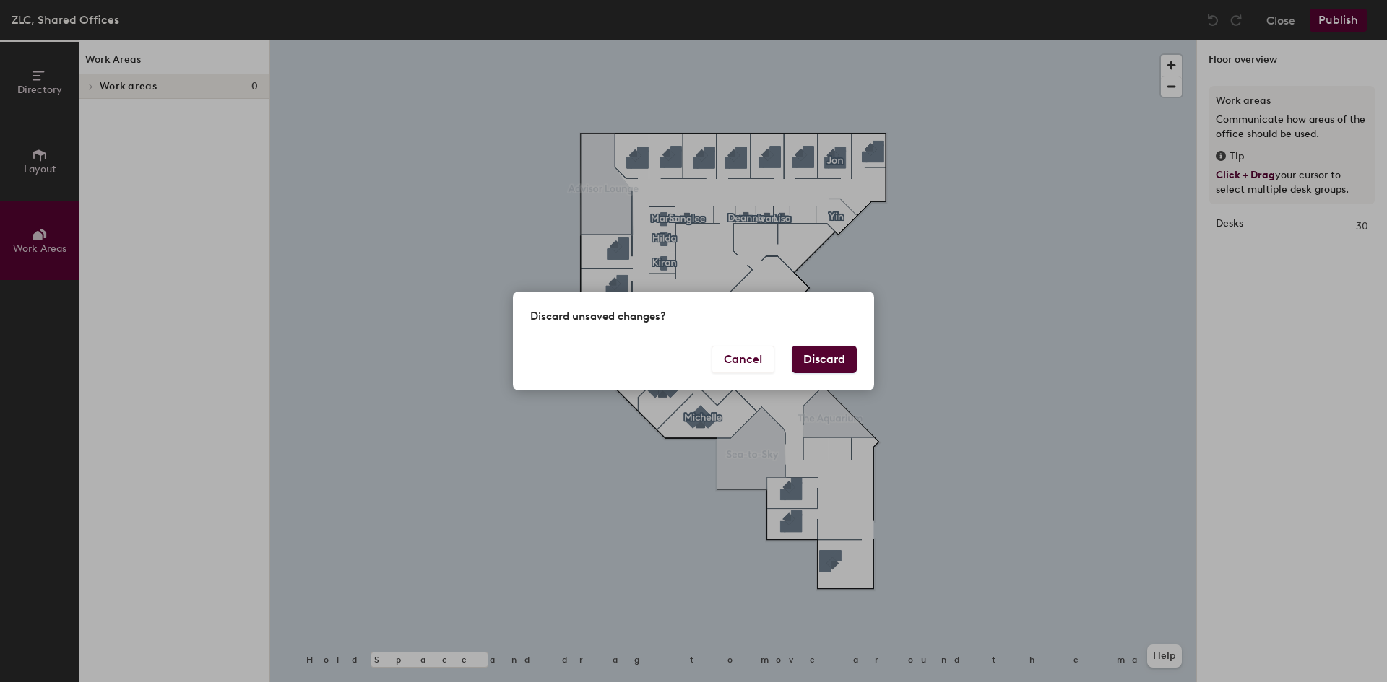
click at [818, 353] on button "Discard" at bounding box center [824, 359] width 65 height 27
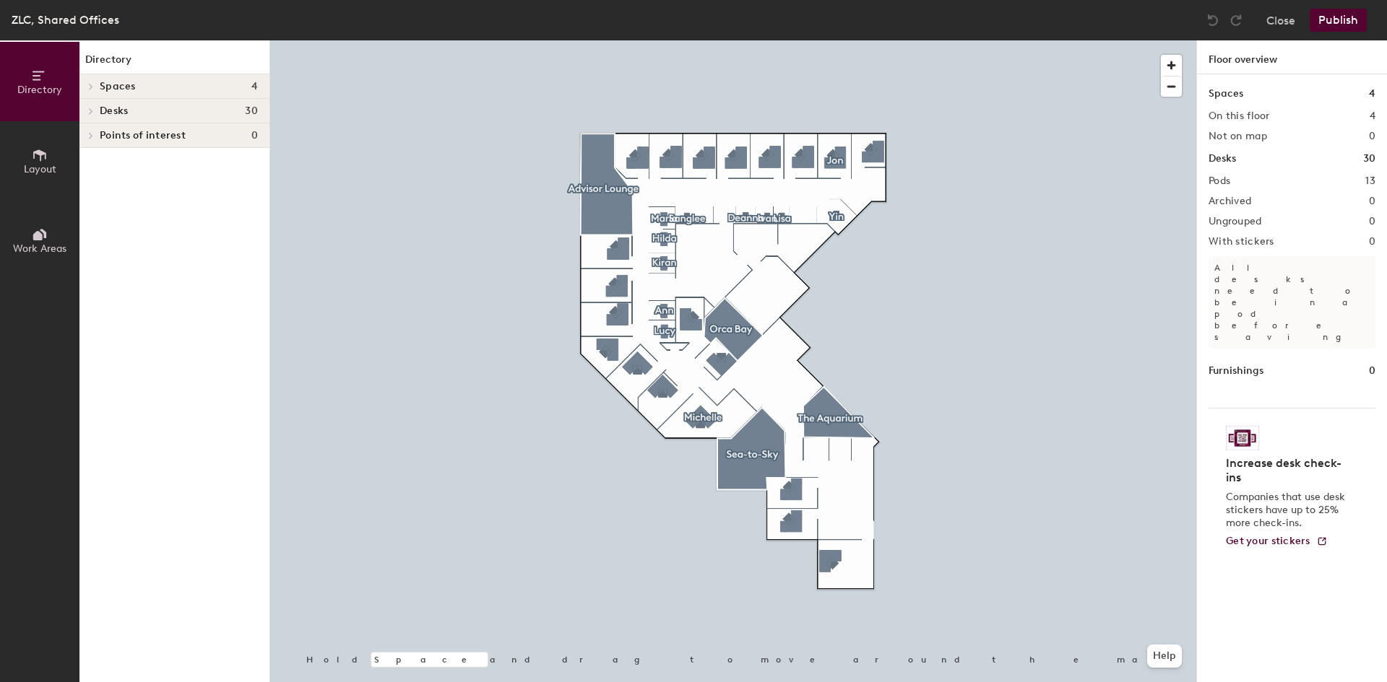
click at [1284, 163] on div "Desks 30" at bounding box center [1291, 159] width 167 height 16
click at [1236, 165] on h1 "Desks" at bounding box center [1221, 159] width 27 height 16
click at [1213, 159] on h1 "Desks" at bounding box center [1221, 159] width 27 height 16
click at [106, 116] on span "Desks" at bounding box center [114, 111] width 28 height 12
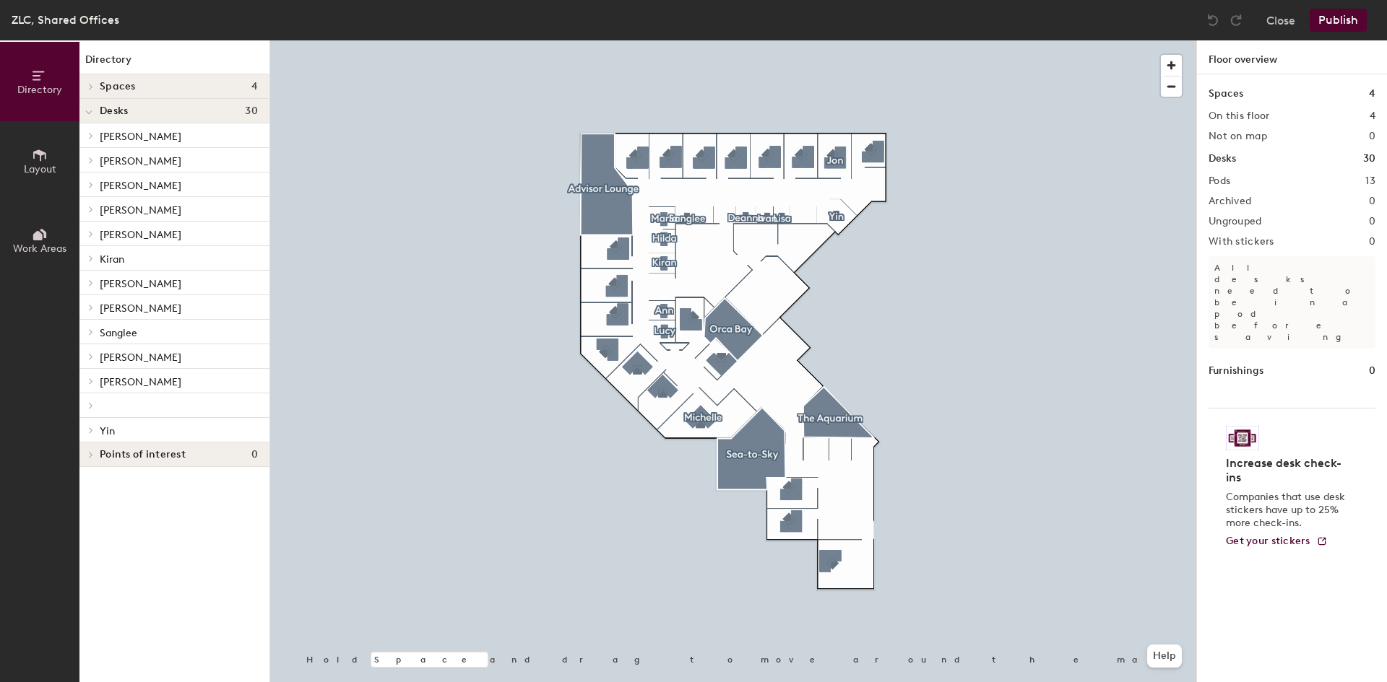
click at [98, 405] on div at bounding box center [174, 406] width 190 height 25
click at [97, 87] on div at bounding box center [90, 86] width 16 height 7
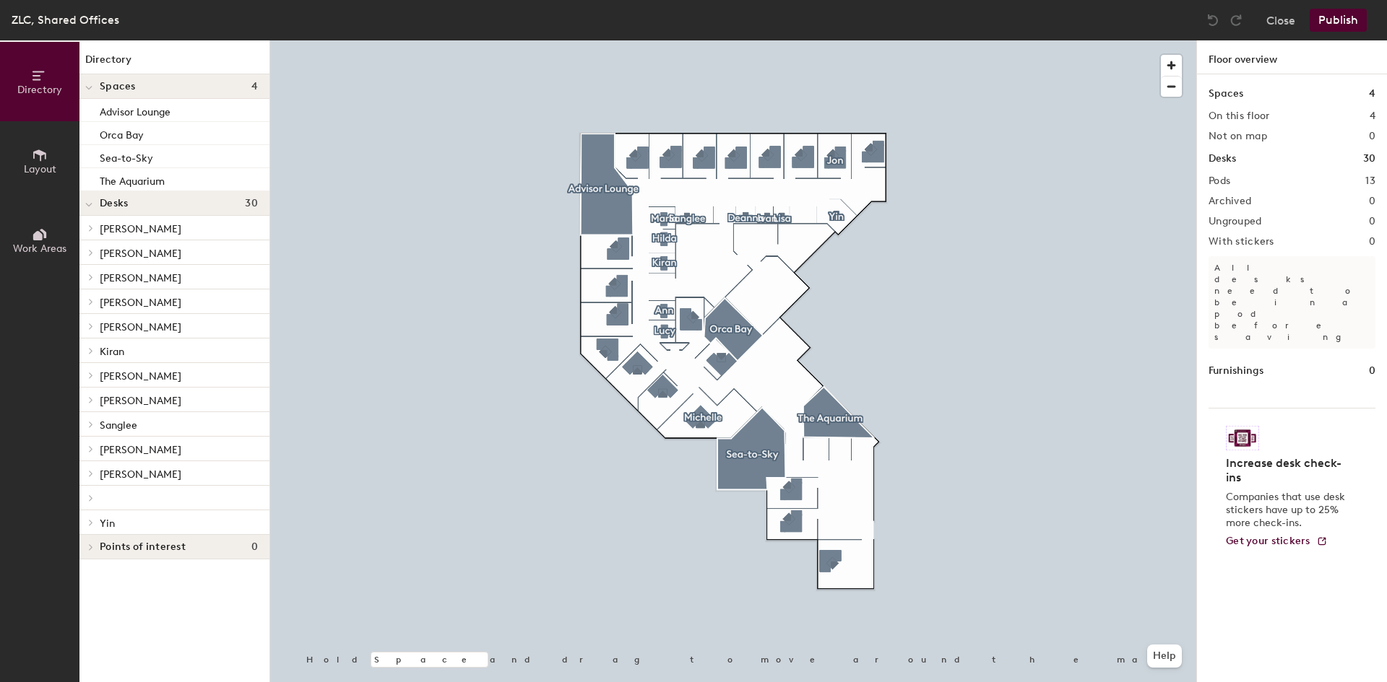
click at [97, 87] on div at bounding box center [88, 86] width 19 height 24
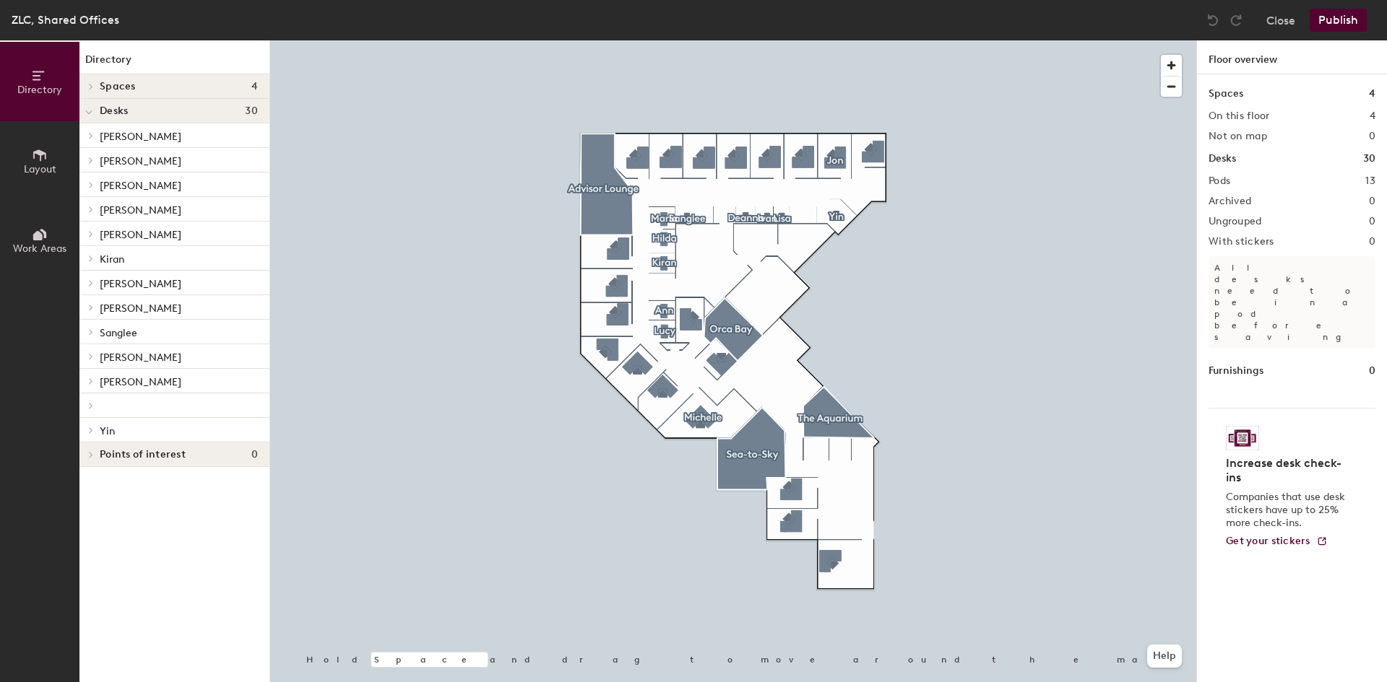
click at [44, 140] on button "Layout" at bounding box center [39, 160] width 79 height 79
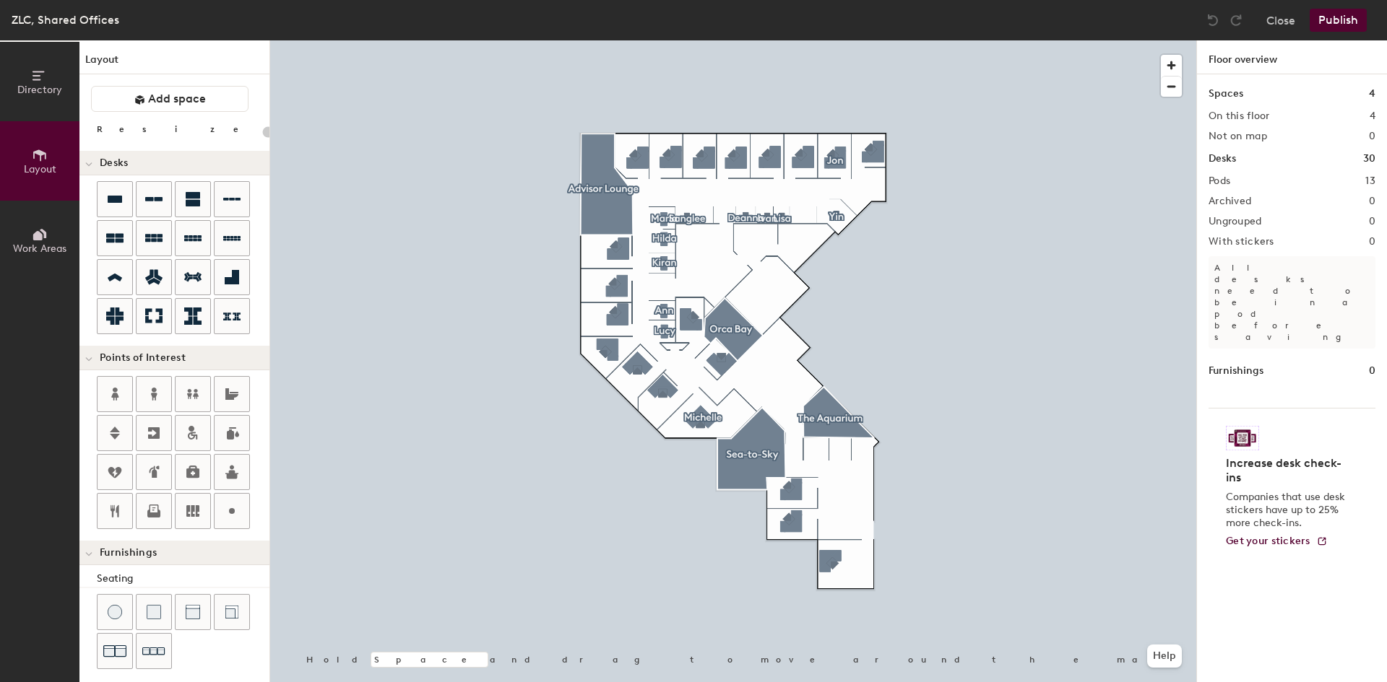
click at [42, 247] on span "Work Areas" at bounding box center [39, 249] width 53 height 12
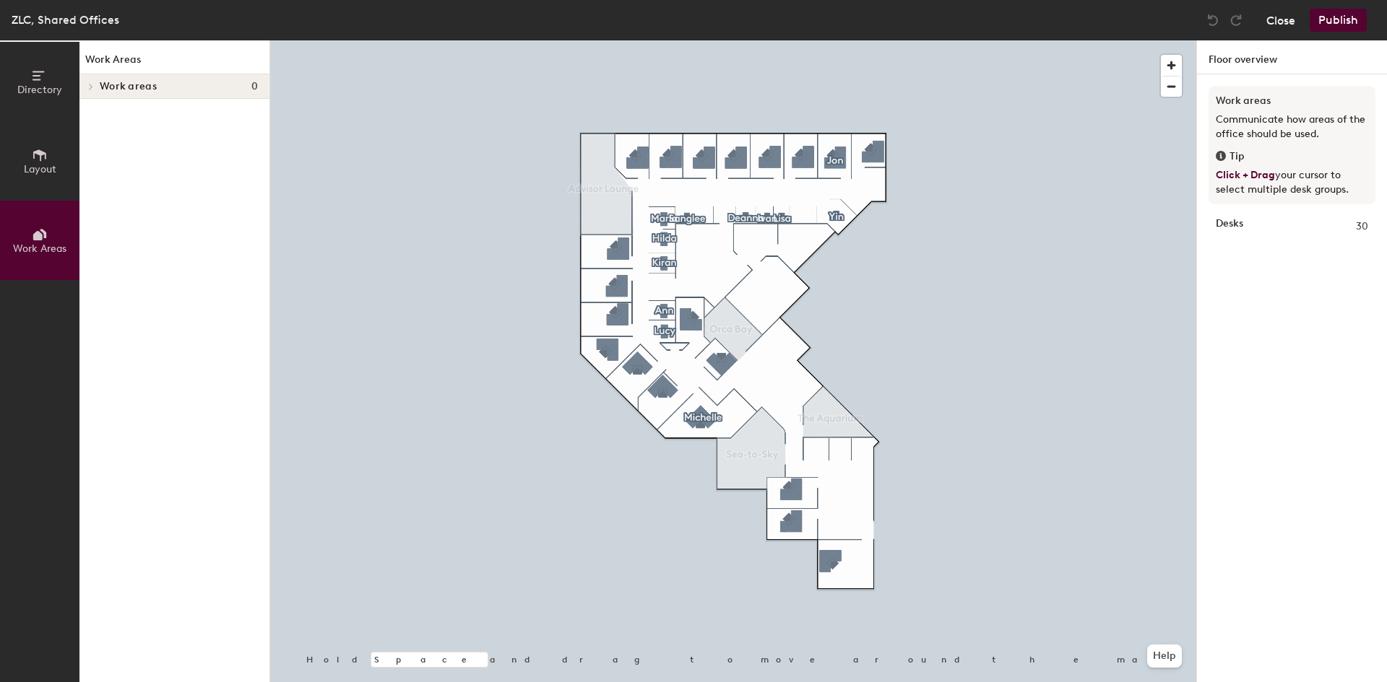
click at [1280, 23] on button "Close" at bounding box center [1280, 20] width 29 height 23
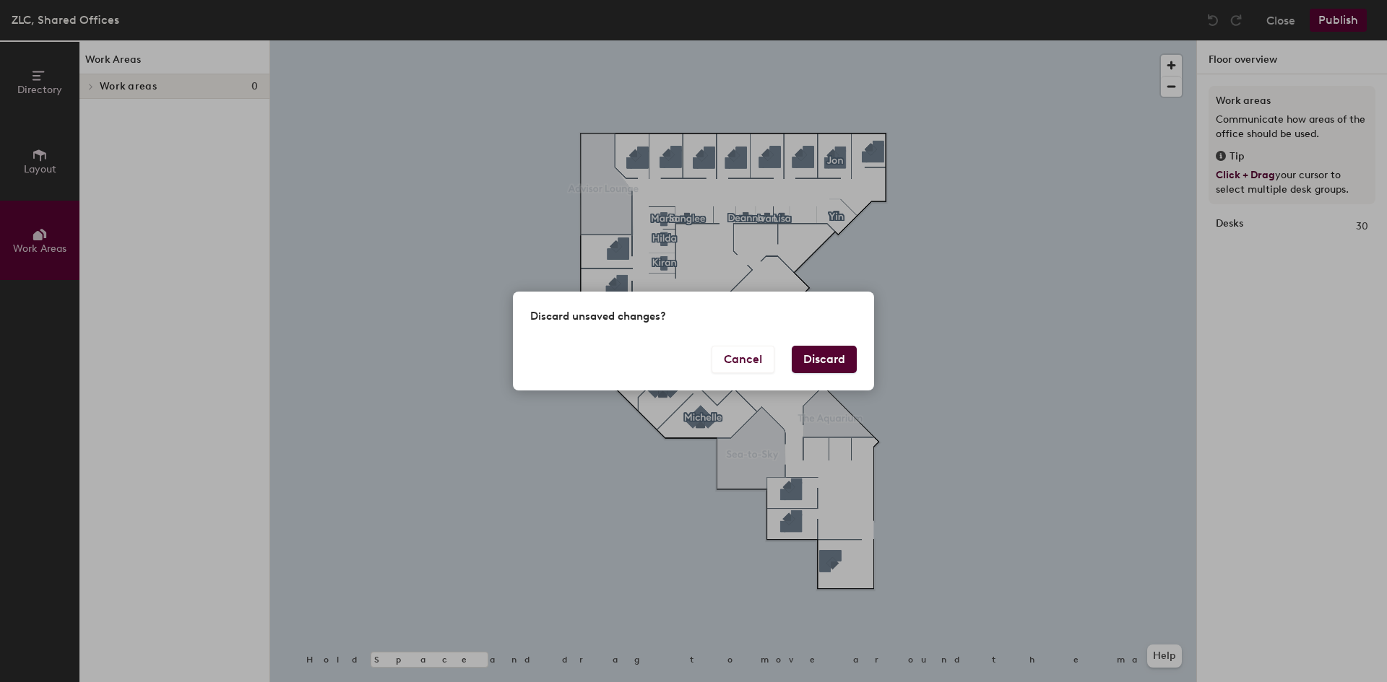
click at [846, 355] on button "Discard" at bounding box center [824, 359] width 65 height 27
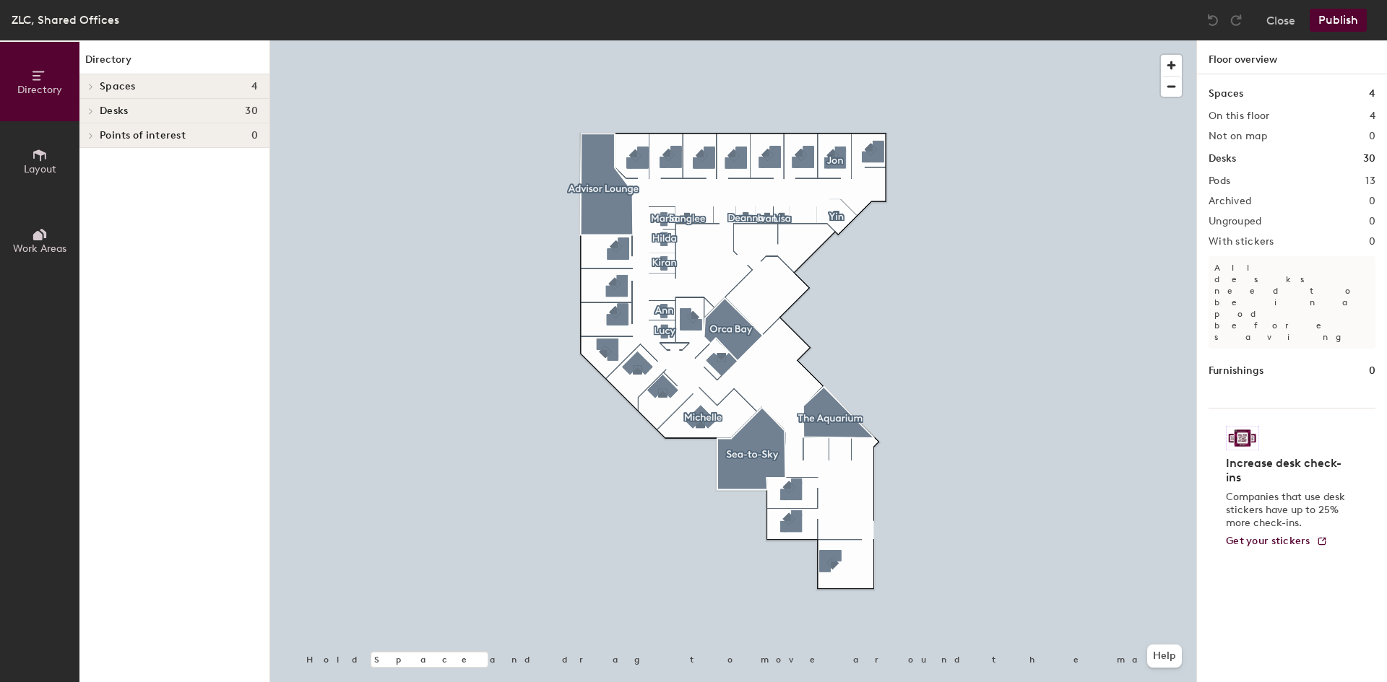
click at [97, 109] on div at bounding box center [90, 111] width 16 height 7
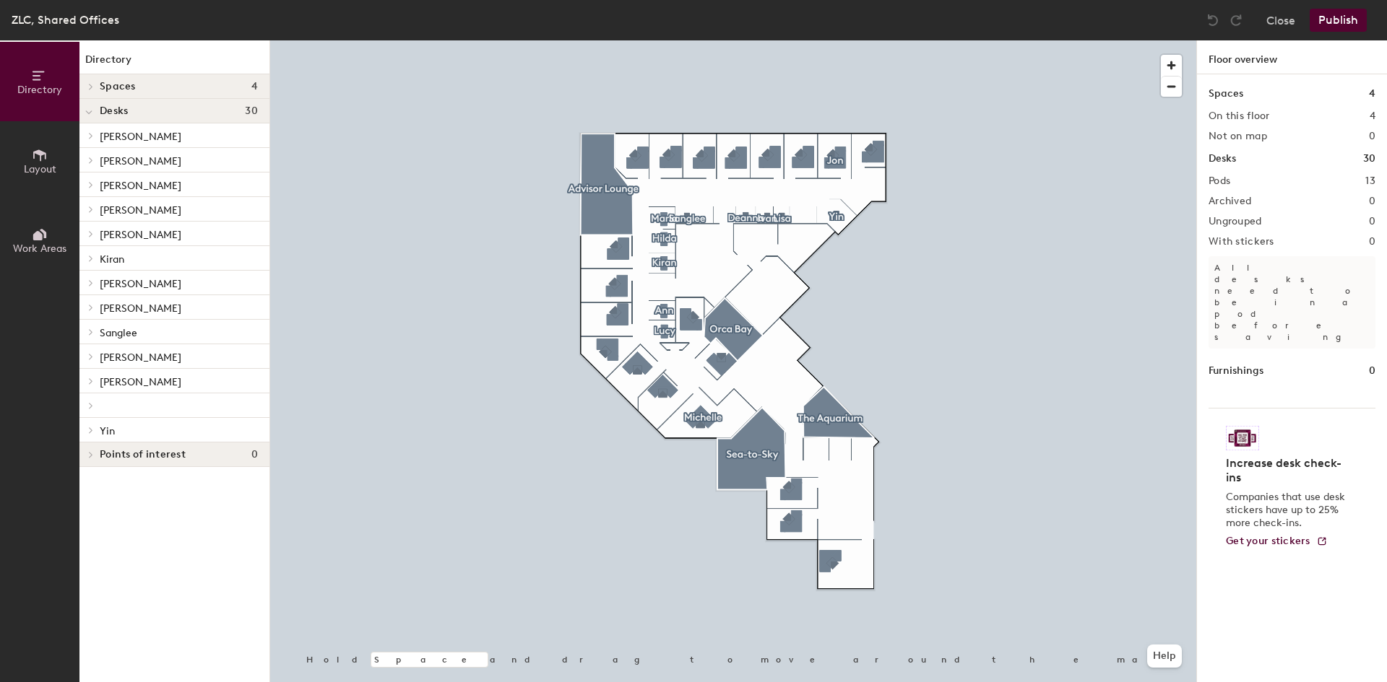
click at [97, 109] on div at bounding box center [88, 111] width 19 height 24
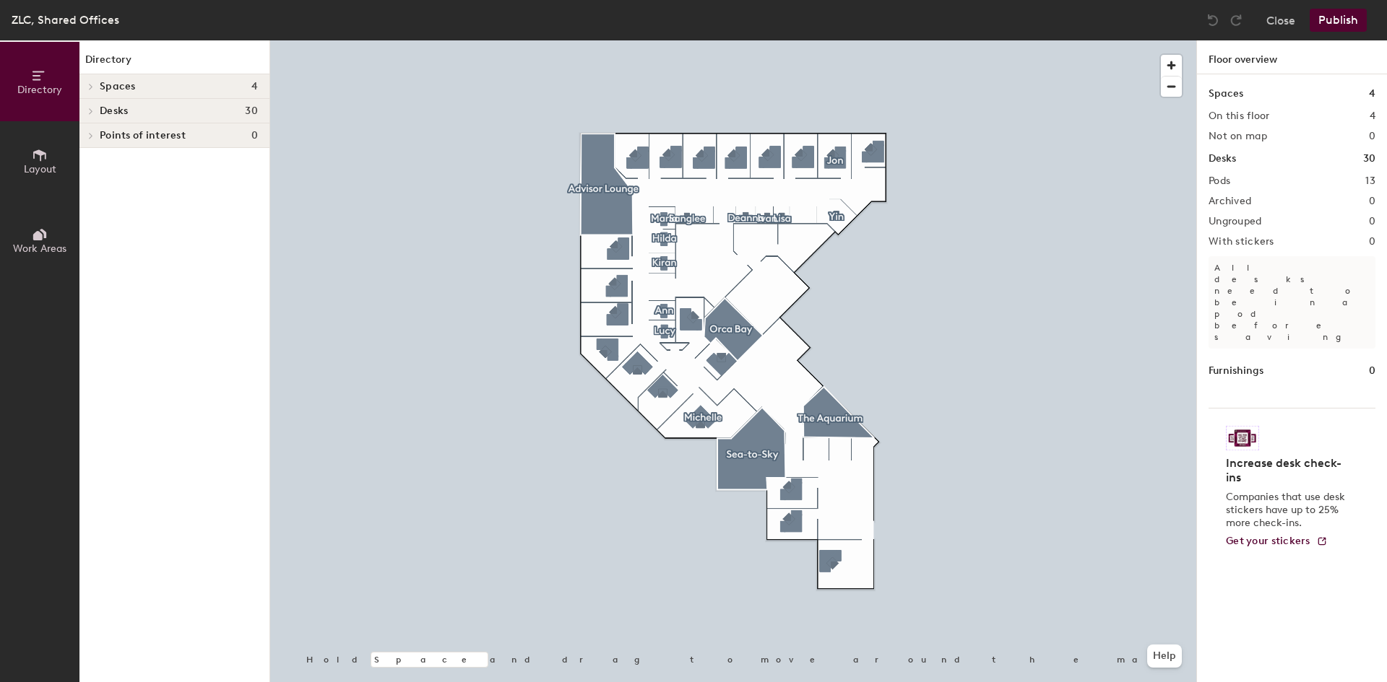
click at [90, 136] on icon at bounding box center [91, 135] width 6 height 7
click at [94, 135] on div at bounding box center [88, 135] width 19 height 24
click at [1282, 11] on button "Close" at bounding box center [1280, 20] width 29 height 23
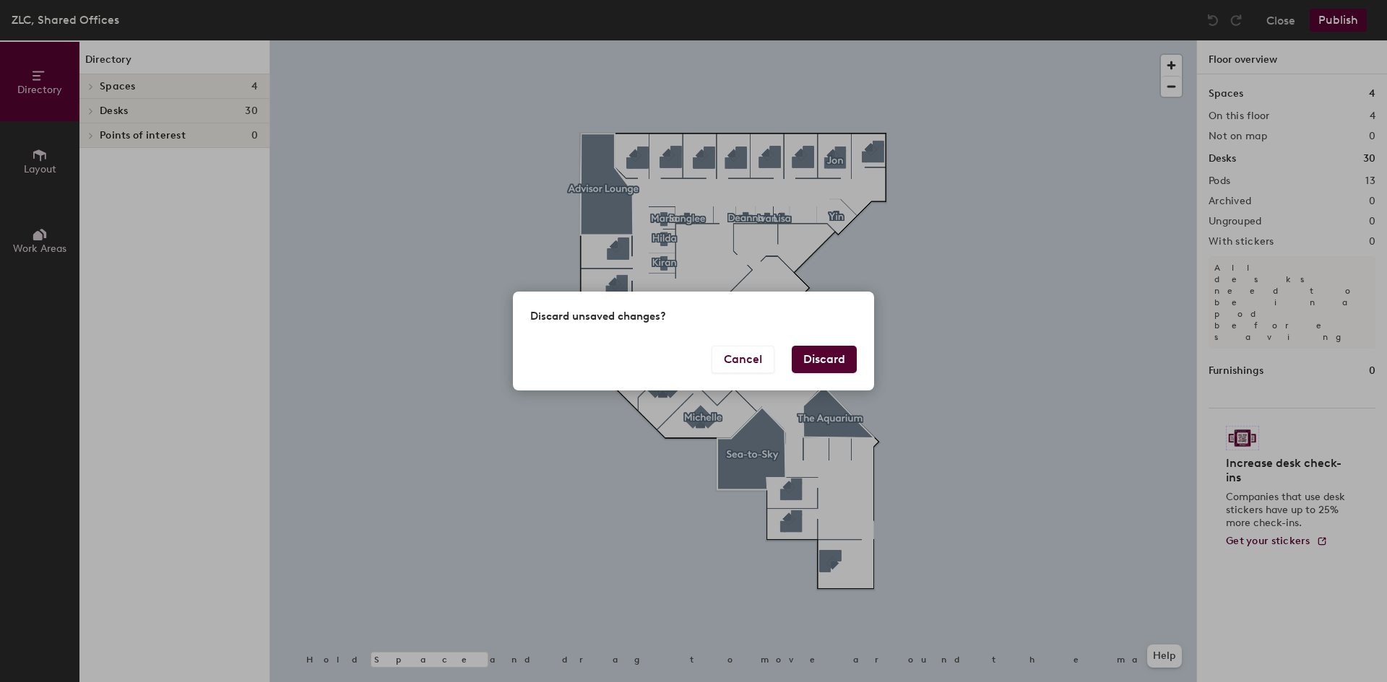
click at [839, 352] on button "Discard" at bounding box center [824, 359] width 65 height 27
